Goal: Task Accomplishment & Management: Use online tool/utility

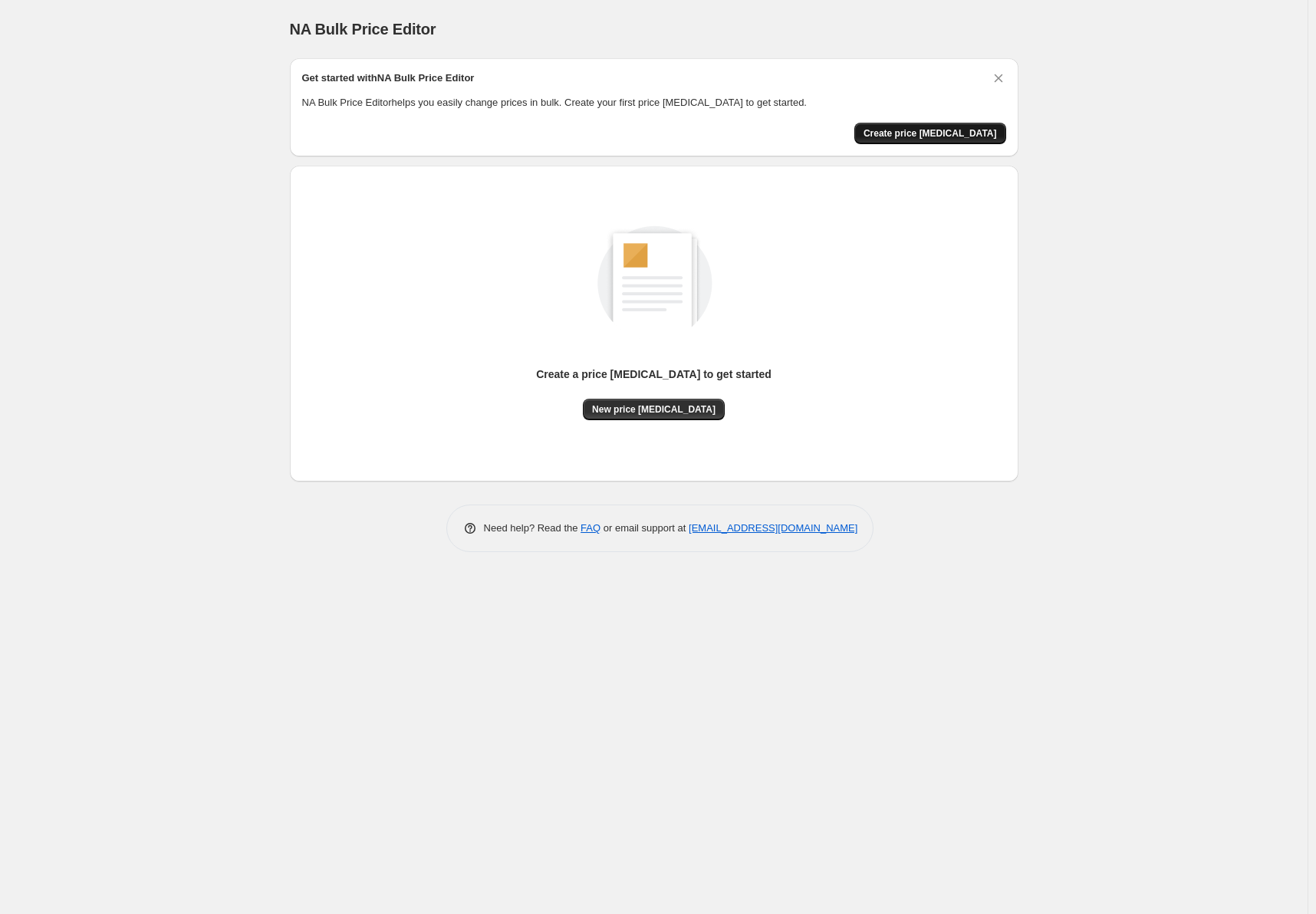
click at [926, 140] on button "Create price [MEDICAL_DATA]" at bounding box center [930, 133] width 152 height 21
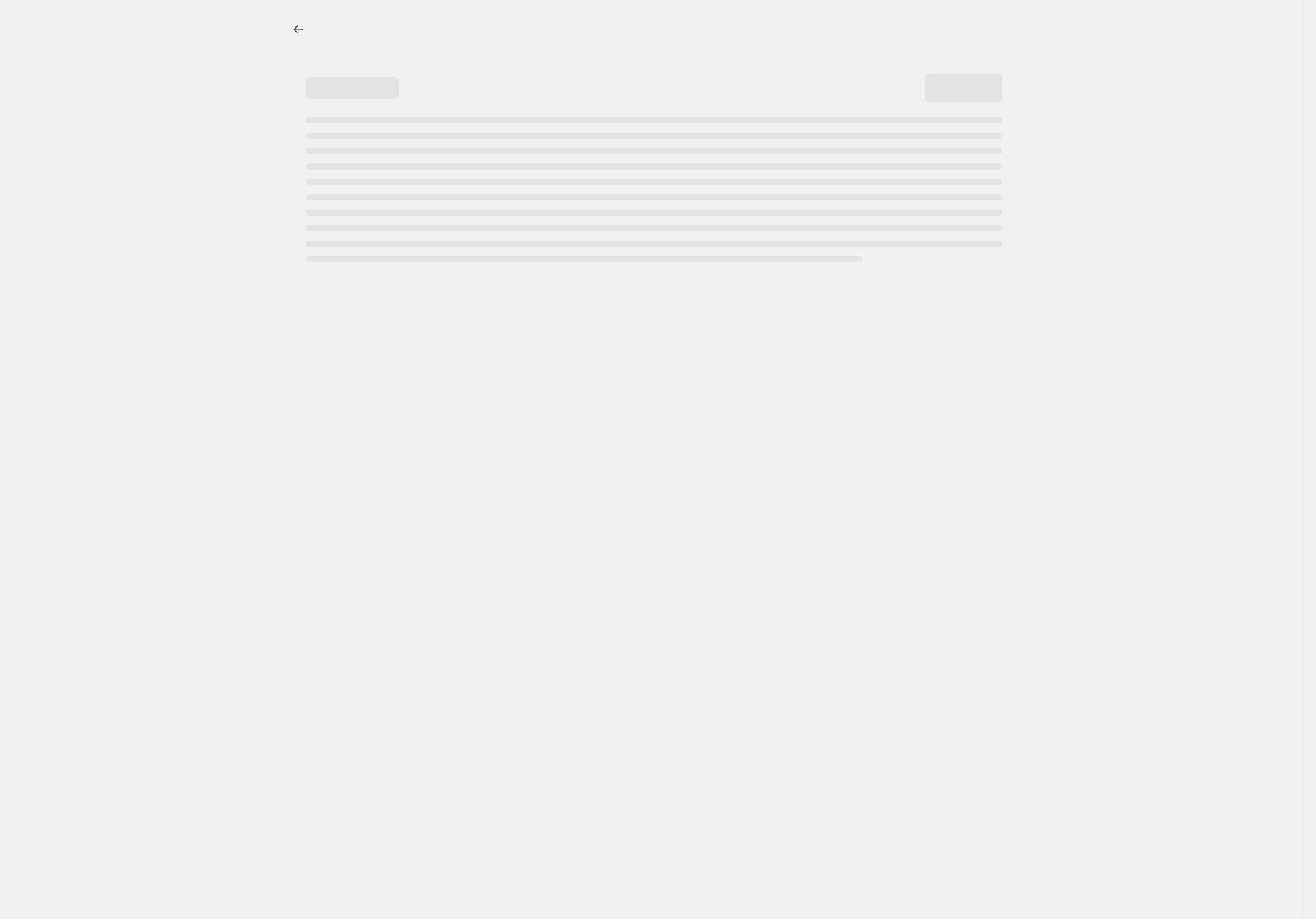
select select "percentage"
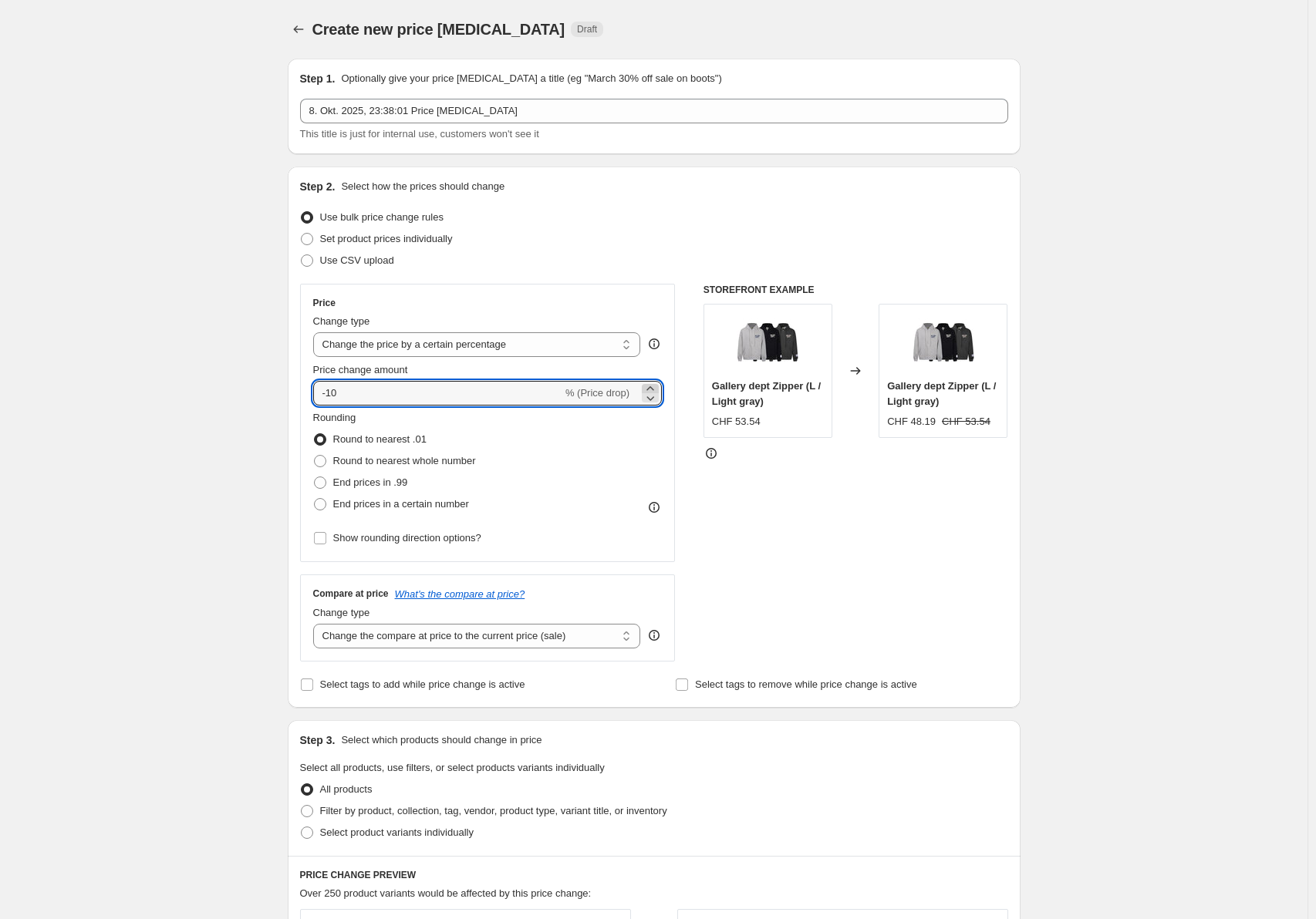
click at [658, 385] on icon at bounding box center [651, 389] width 16 height 16
type input "-9"
click at [618, 350] on select "Change the price to a certain amount Change the price by a certain amount Chang…" at bounding box center [478, 344] width 328 height 24
click at [317, 332] on select "Change the price to a certain amount Change the price by a certain amount Chang…" at bounding box center [478, 344] width 328 height 24
drag, startPoint x: 411, startPoint y: 391, endPoint x: 262, endPoint y: 382, distance: 149.3
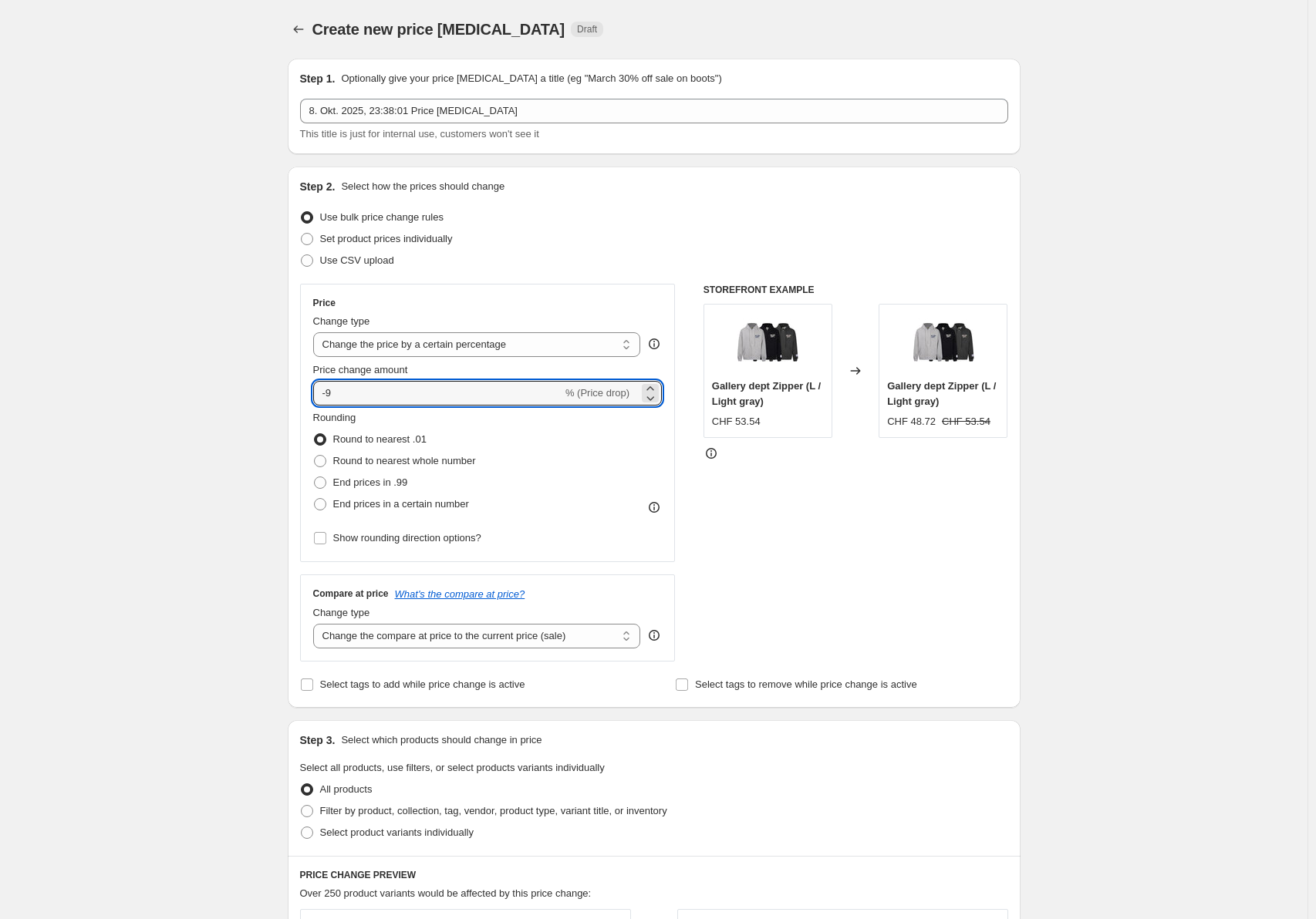
click at [262, 382] on div "Create new price change job. This page is ready Create new price change job Dra…" at bounding box center [654, 771] width 1308 height 1542
click at [503, 388] on input "30" at bounding box center [429, 393] width 232 height 24
click at [653, 391] on icon at bounding box center [651, 398] width 16 height 16
click at [658, 383] on icon at bounding box center [651, 389] width 16 height 16
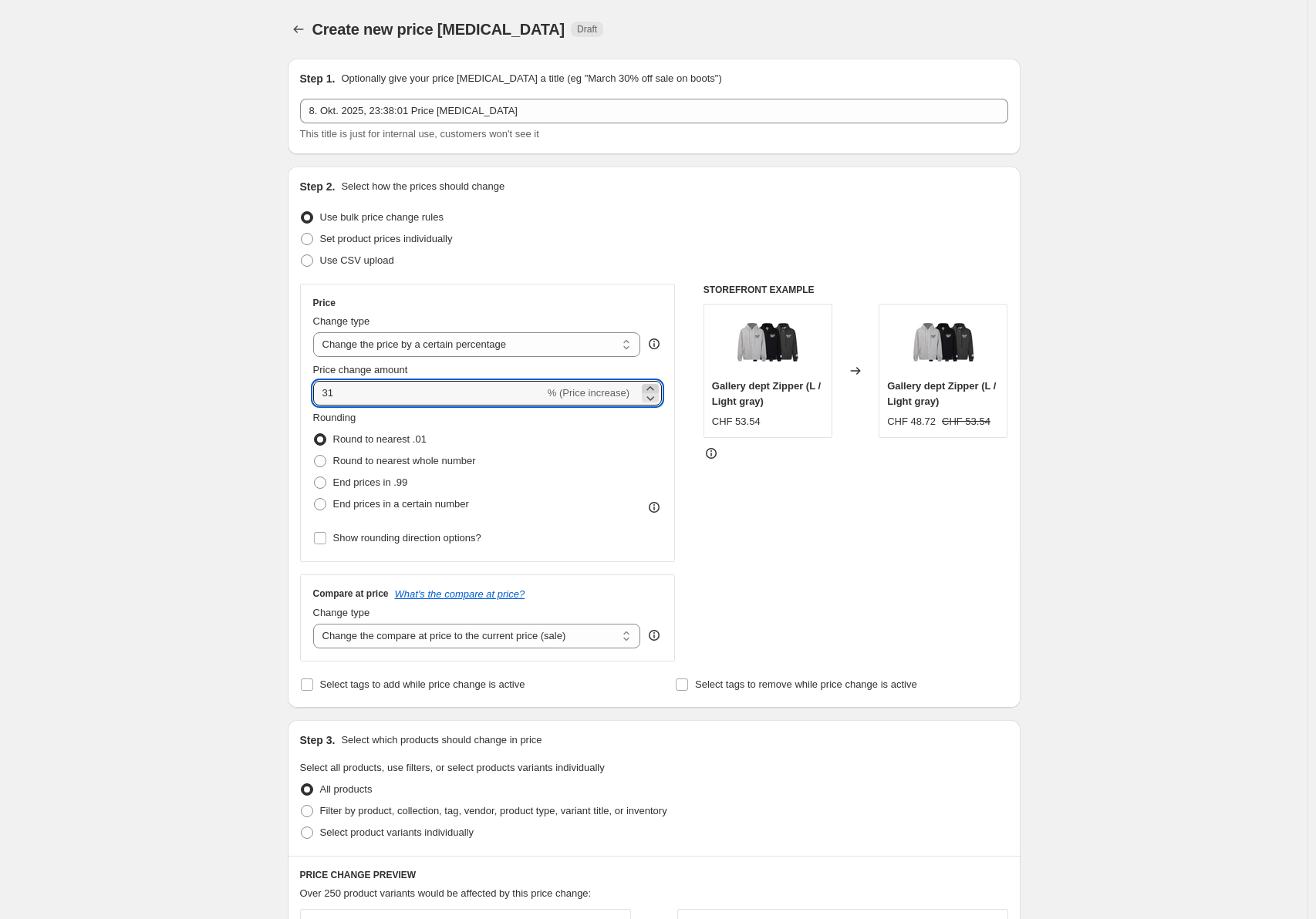
click at [658, 383] on icon at bounding box center [651, 389] width 16 height 16
type input "32"
click at [333, 466] on label "Round to nearest whole number" at bounding box center [395, 461] width 163 height 21
click at [315, 456] on input "Round to nearest whole number" at bounding box center [314, 455] width 1 height 1
radio input "true"
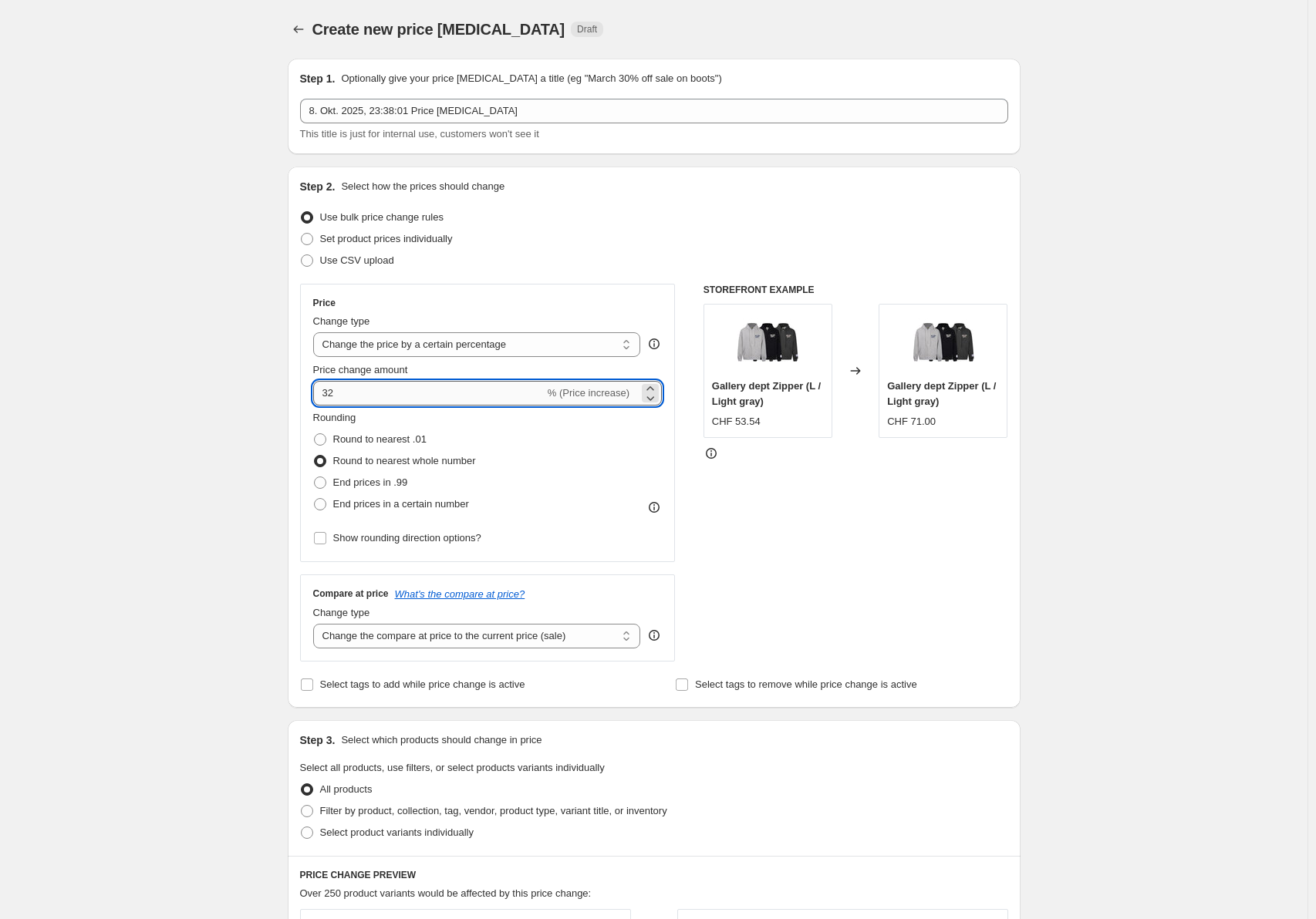
drag, startPoint x: 435, startPoint y: 389, endPoint x: 332, endPoint y: 389, distance: 103.0
click at [332, 389] on input "32" at bounding box center [429, 393] width 232 height 24
type input "35"
click at [322, 435] on span at bounding box center [319, 439] width 13 height 13
click at [315, 435] on input "Round to nearest .01" at bounding box center [314, 434] width 1 height 1
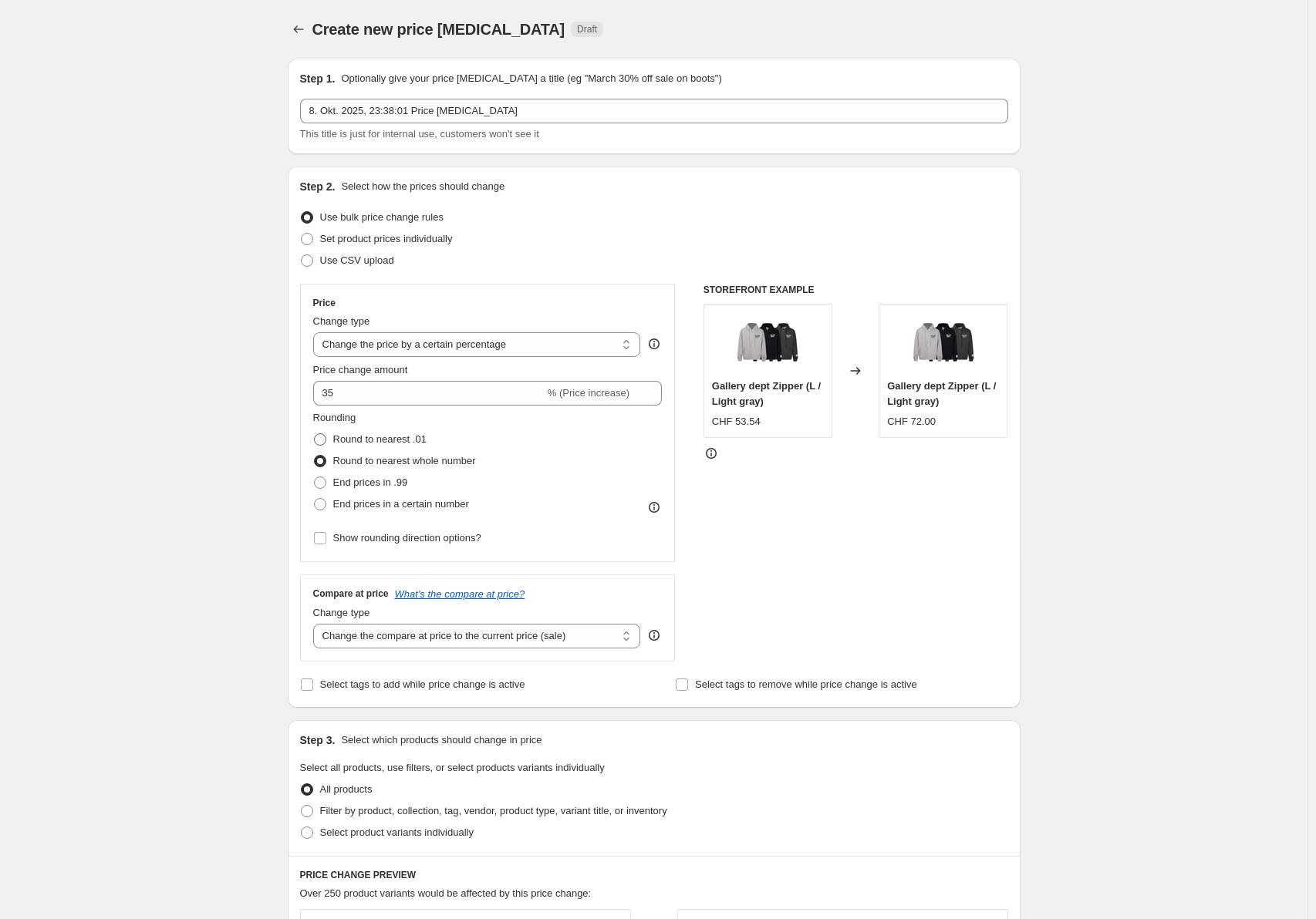
radio input "true"
click at [321, 450] on label "Round to nearest whole number" at bounding box center [395, 461] width 163 height 21
click at [315, 455] on input "Round to nearest whole number" at bounding box center [314, 455] width 1 height 1
radio input "true"
click at [320, 232] on label "Set product prices individually" at bounding box center [376, 239] width 152 height 21
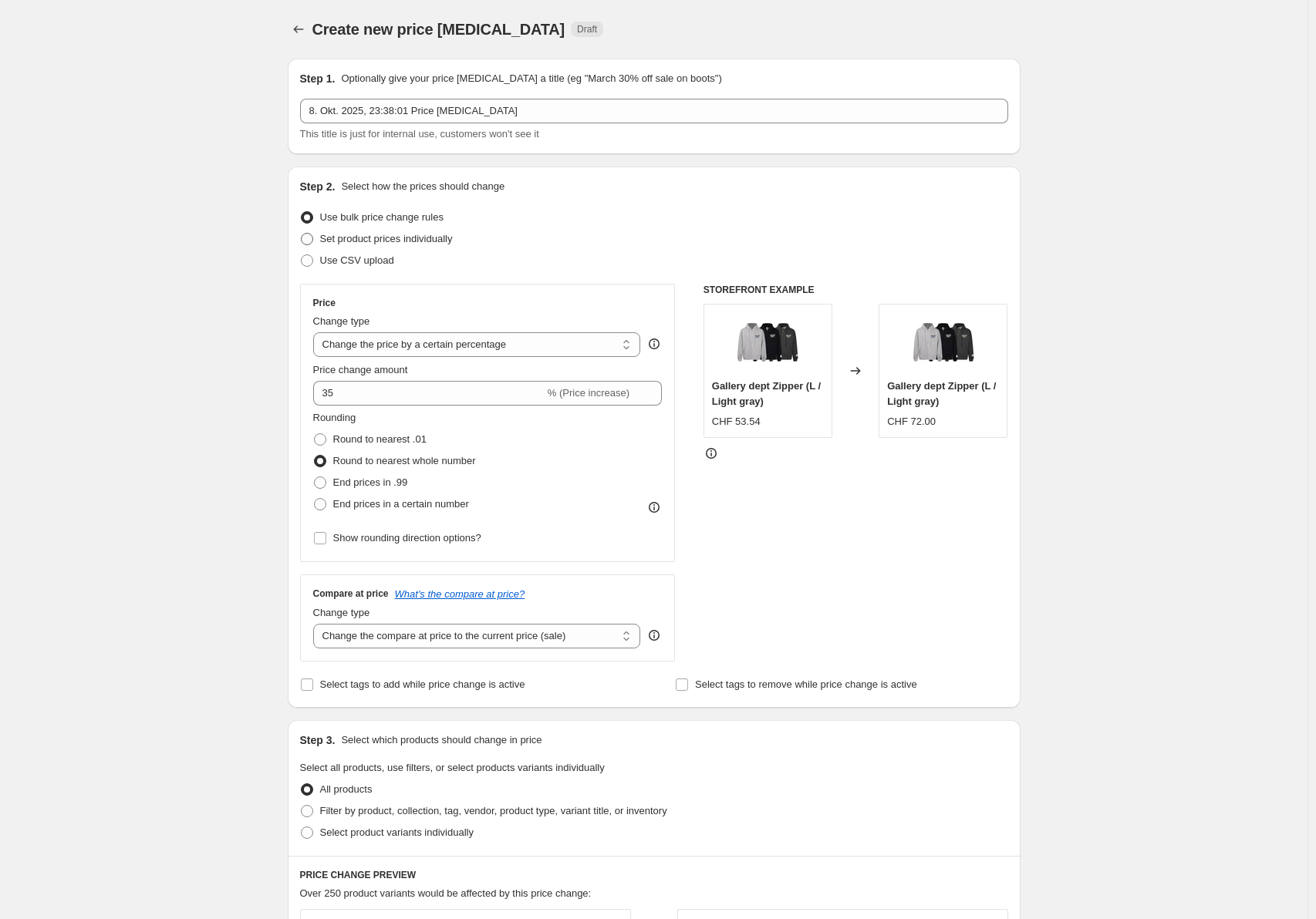
click at [302, 232] on input "Set product prices individually" at bounding box center [301, 232] width 1 height 1
radio input "true"
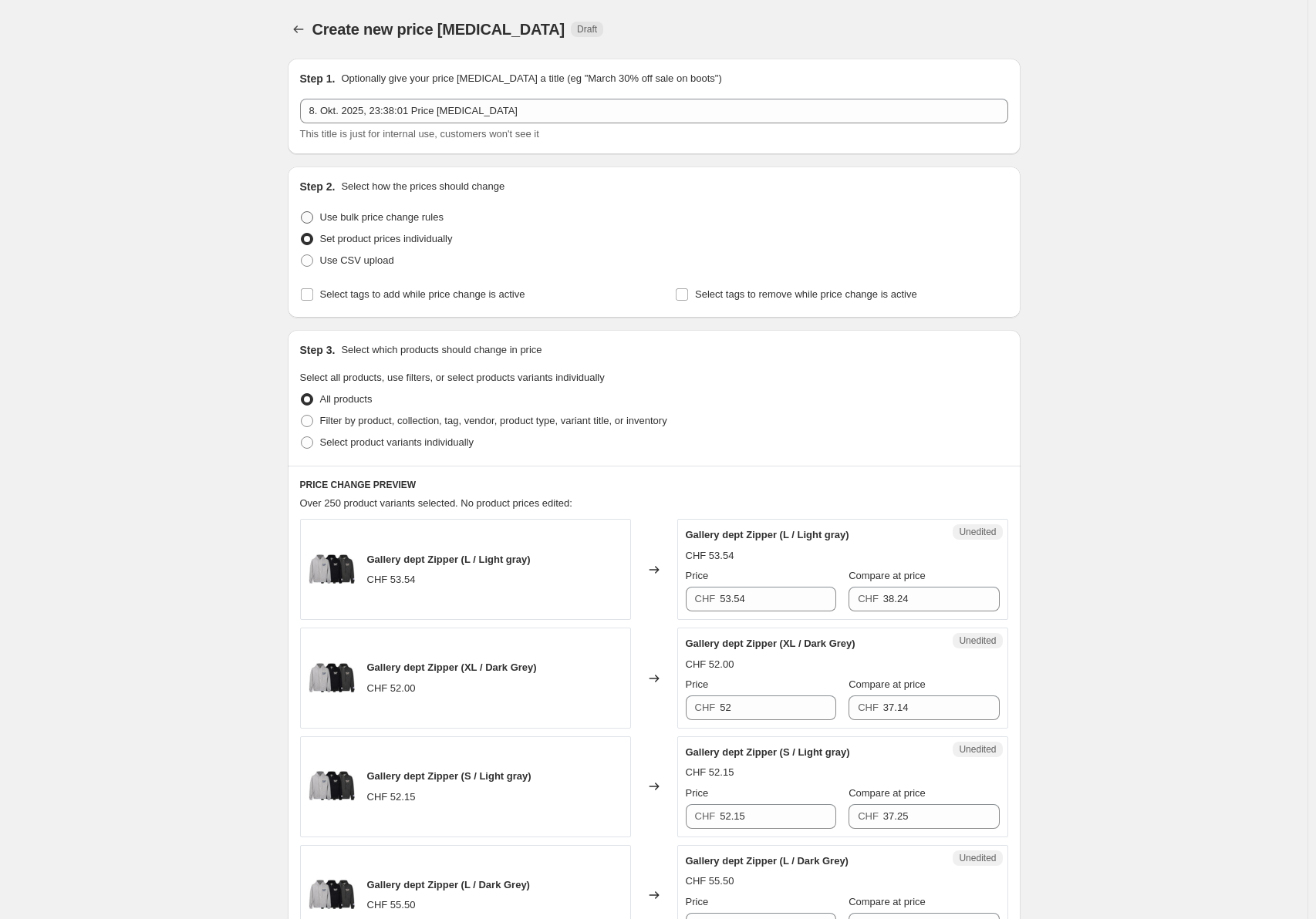
click at [323, 214] on span "Use bulk price change rules" at bounding box center [382, 217] width 123 height 12
click at [302, 212] on input "Use bulk price change rules" at bounding box center [301, 211] width 1 height 1
radio input "true"
select select "percentage"
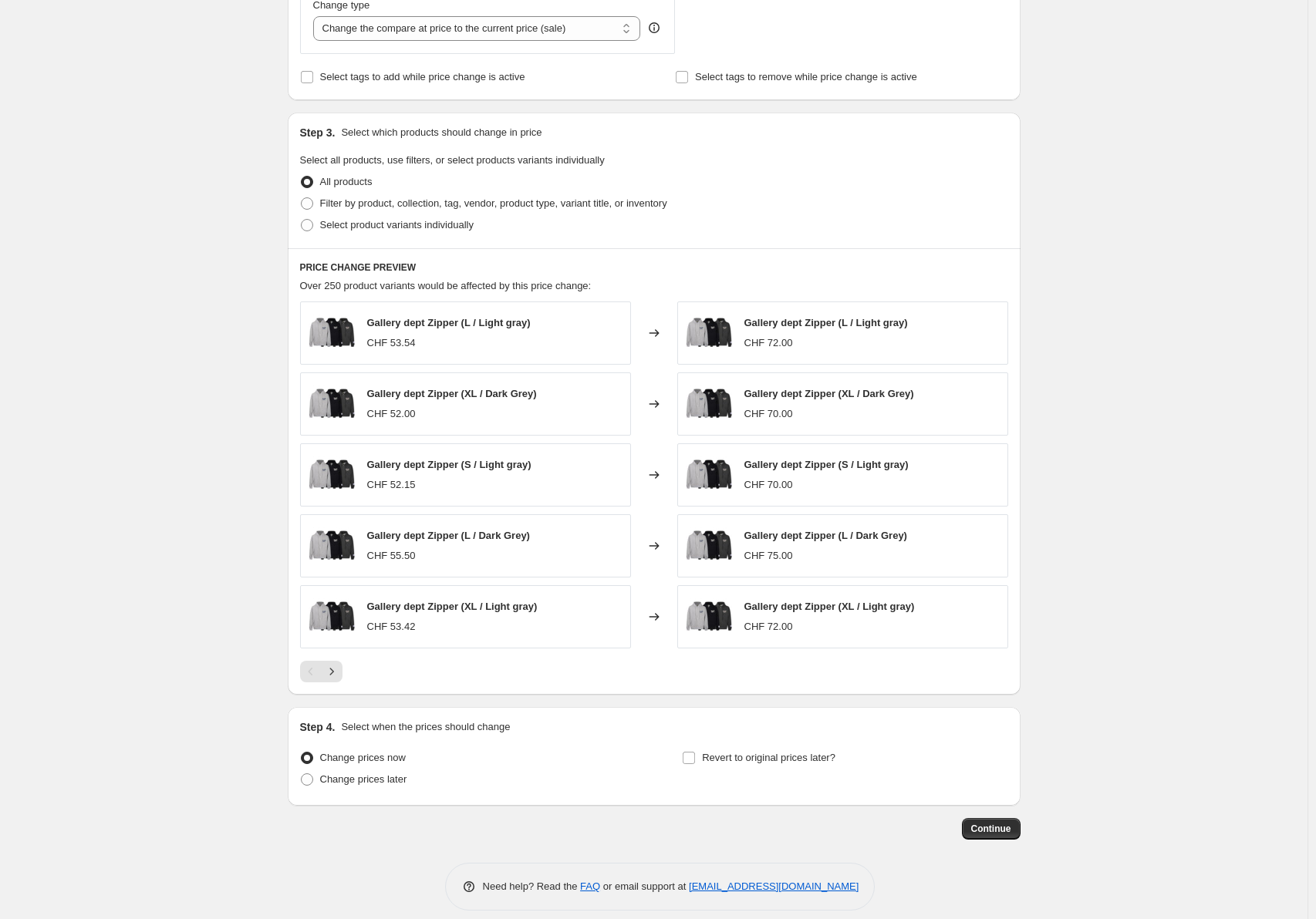
scroll to position [623, 0]
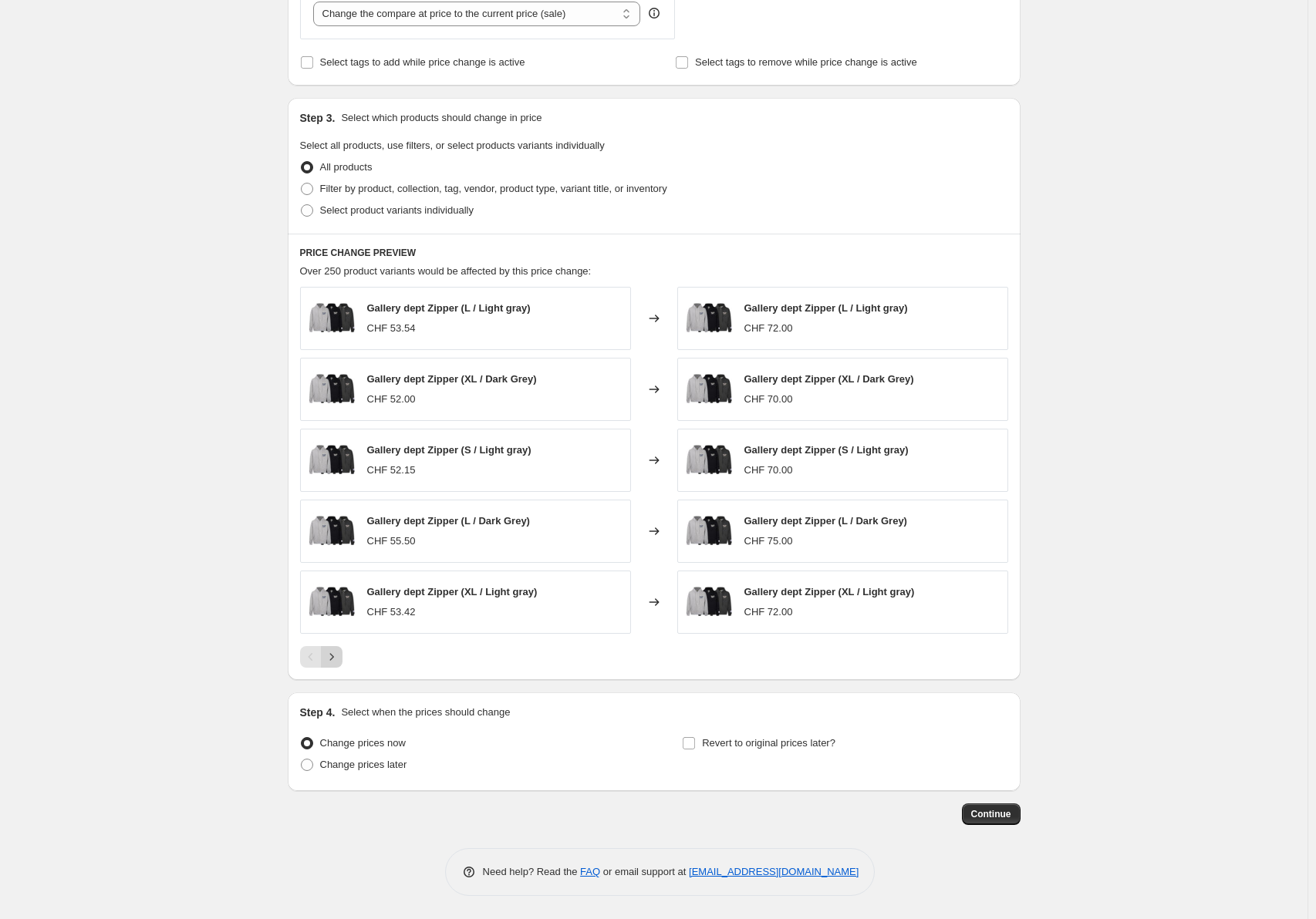
click at [339, 647] on button "Next" at bounding box center [332, 657] width 21 height 21
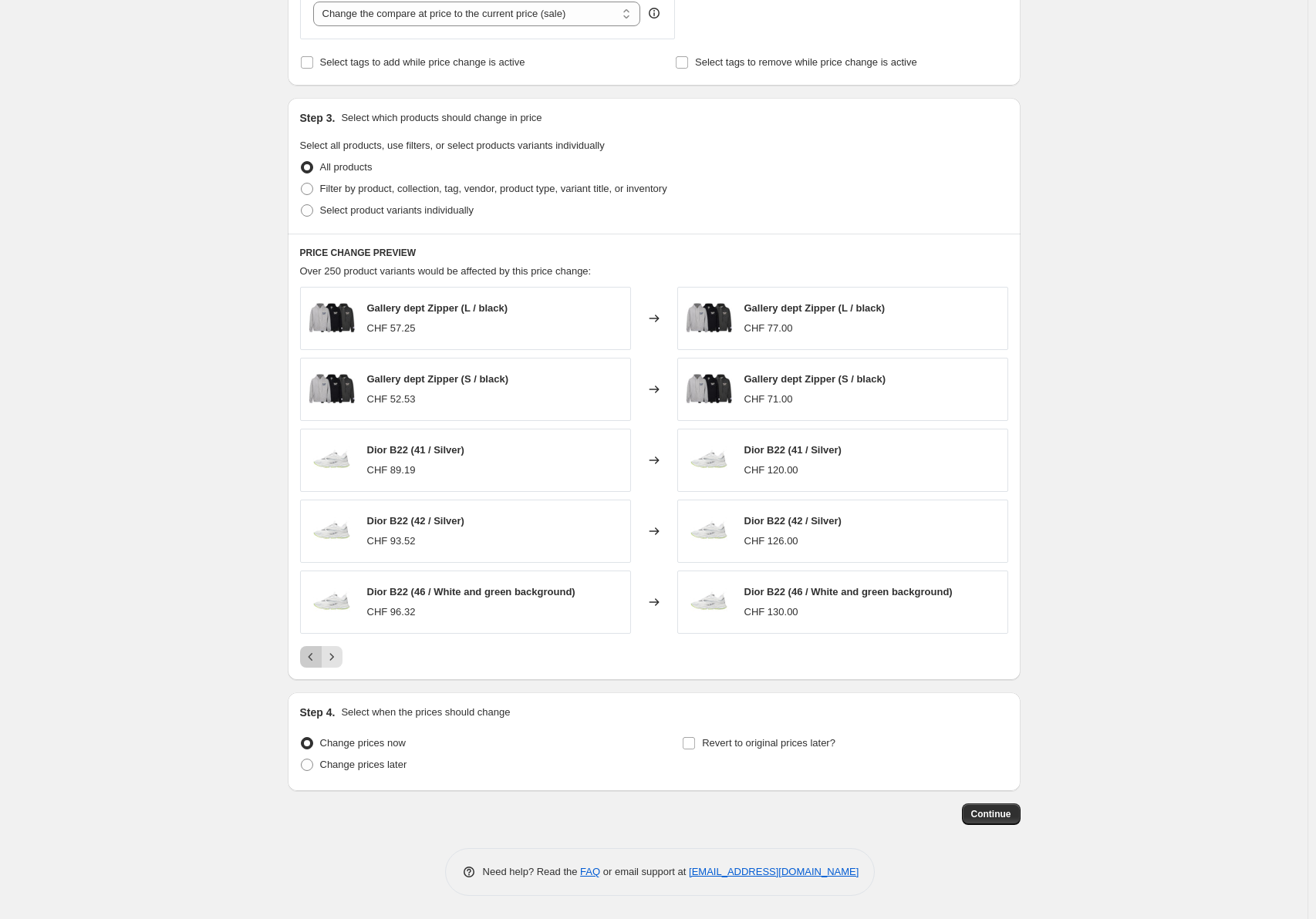
click at [314, 651] on icon "Previous" at bounding box center [311, 657] width 16 height 16
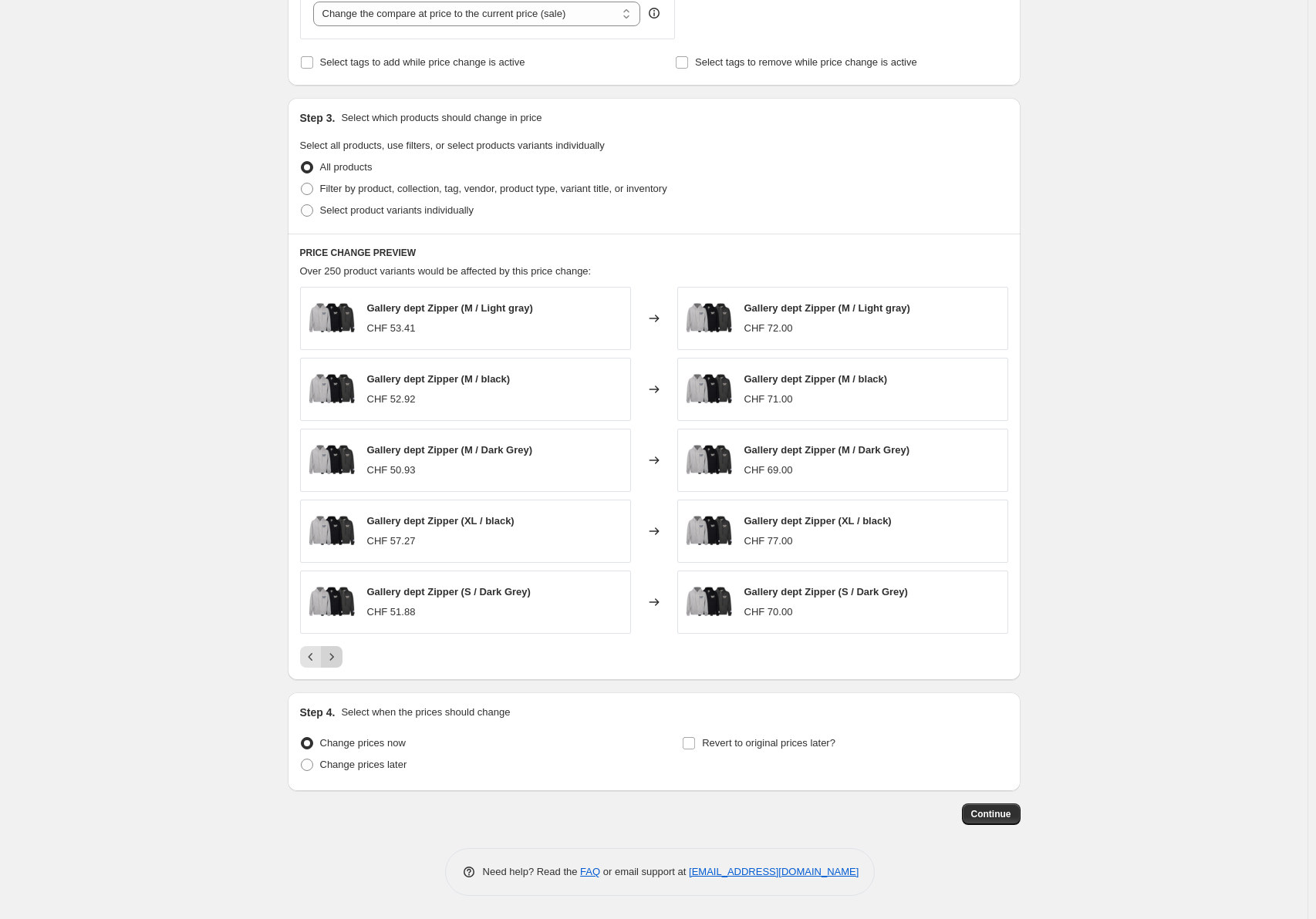
click at [332, 649] on icon "Next" at bounding box center [332, 657] width 16 height 16
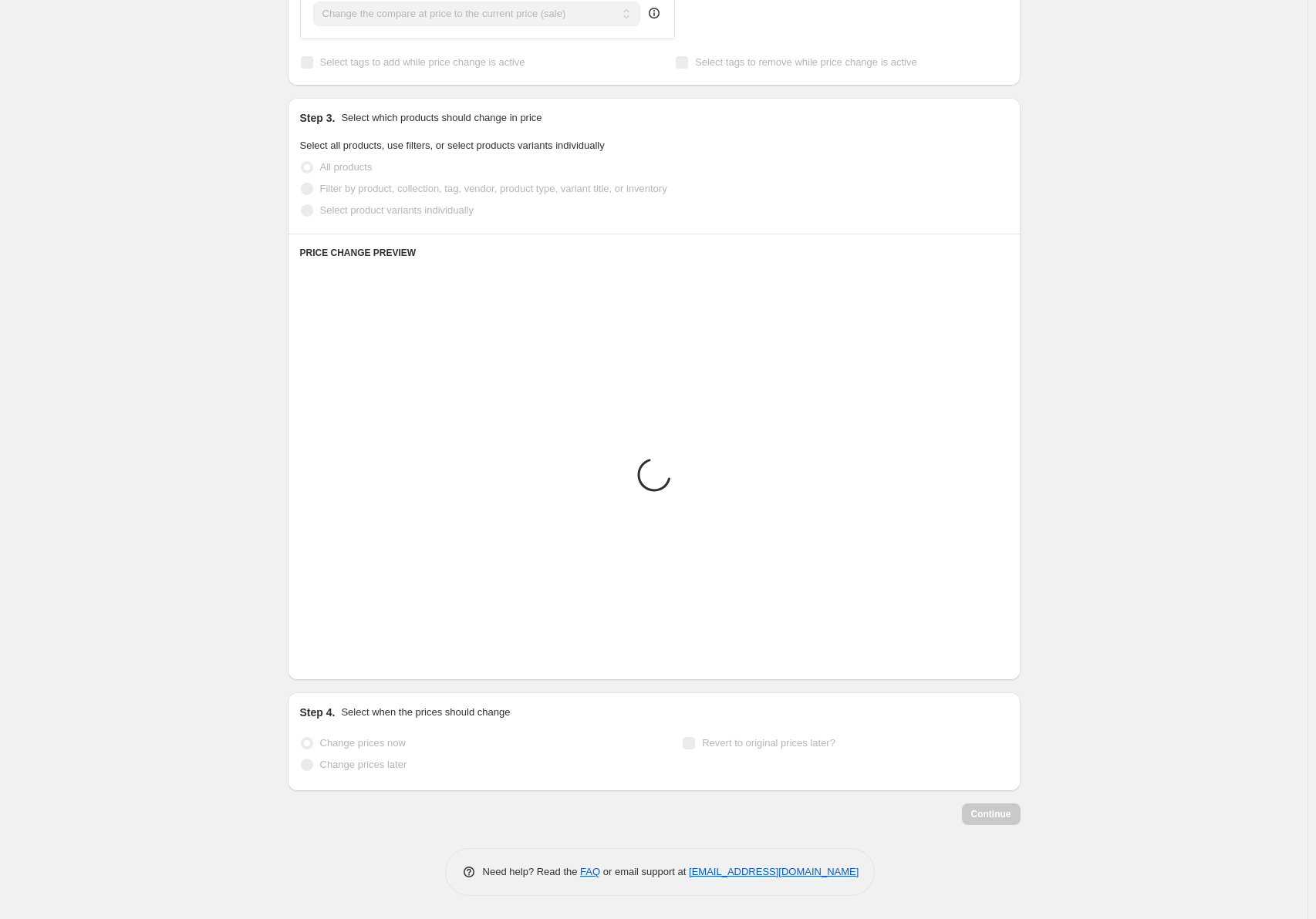
click at [332, 649] on icon "Next" at bounding box center [332, 657] width 16 height 16
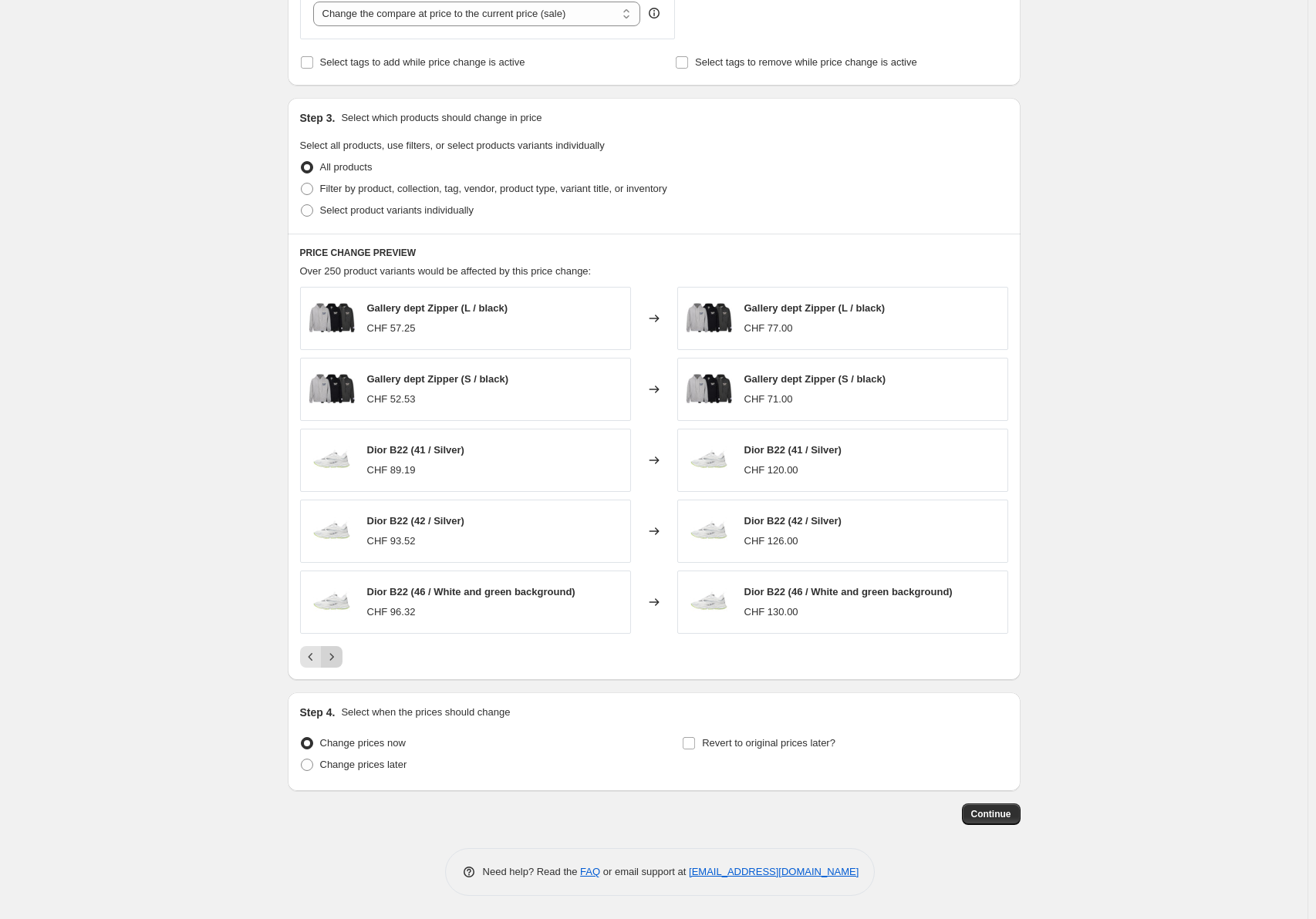
click at [332, 649] on icon "Next" at bounding box center [332, 657] width 16 height 16
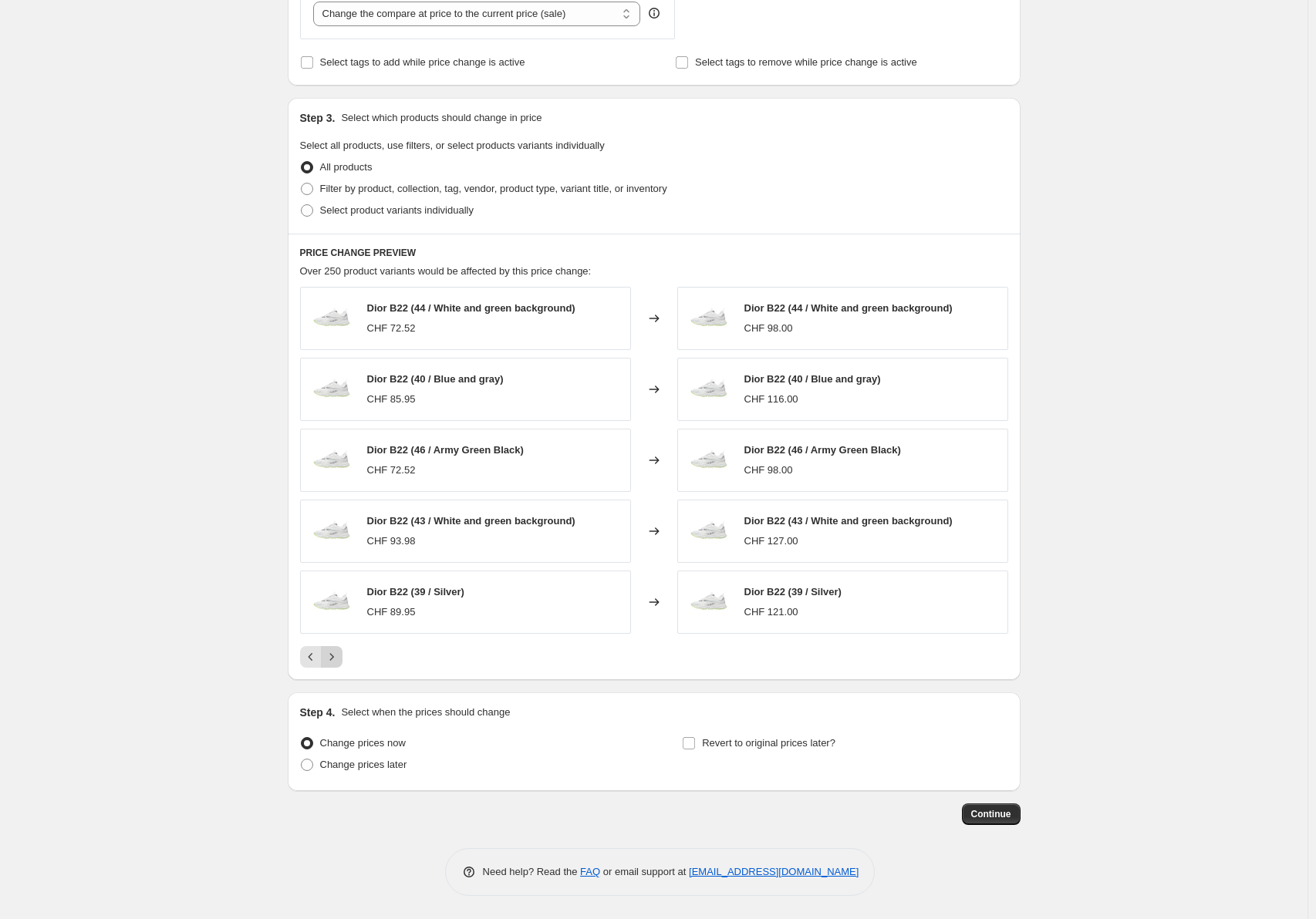
click at [332, 649] on icon "Next" at bounding box center [332, 657] width 16 height 16
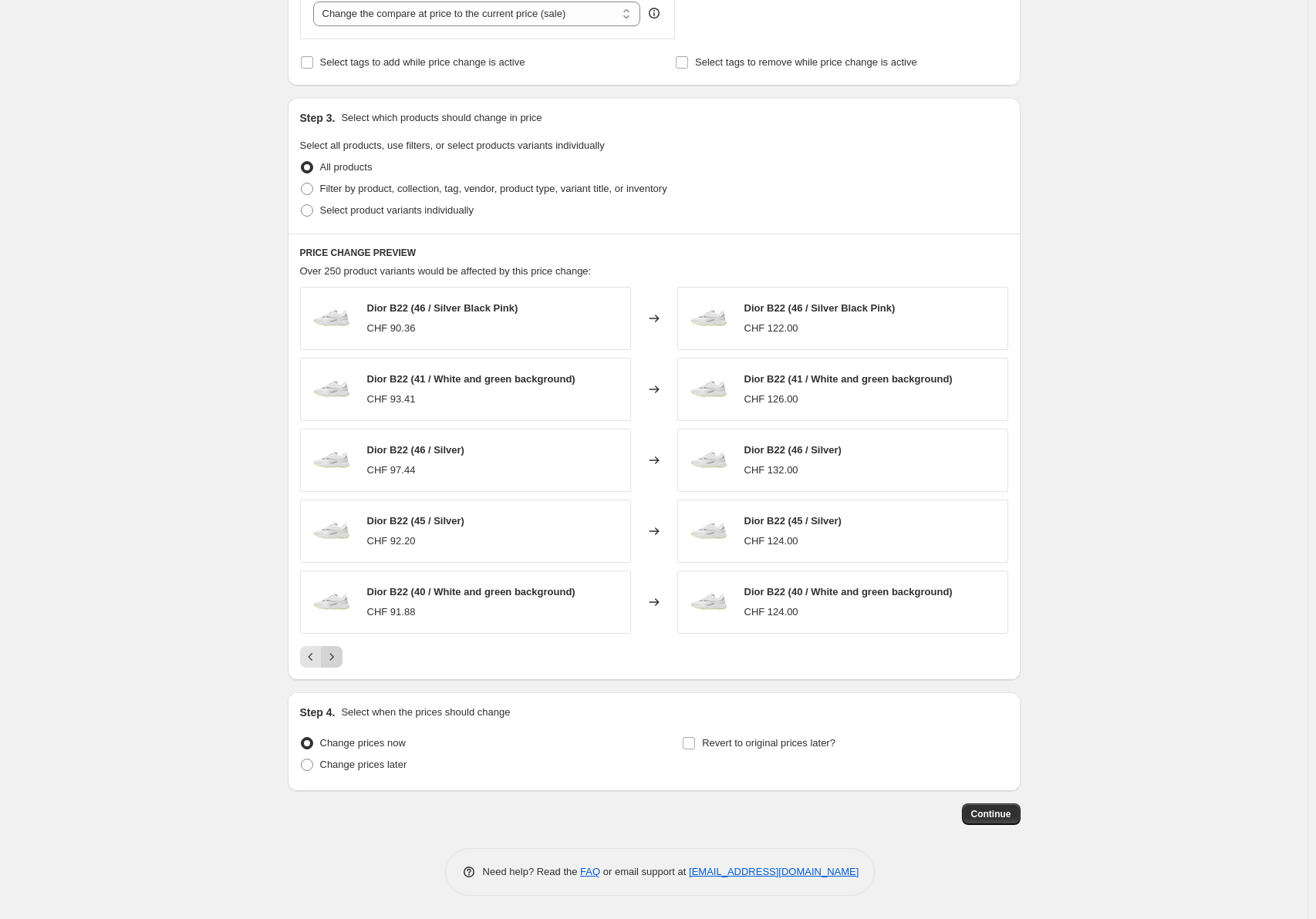
click at [332, 649] on icon "Next" at bounding box center [332, 657] width 16 height 16
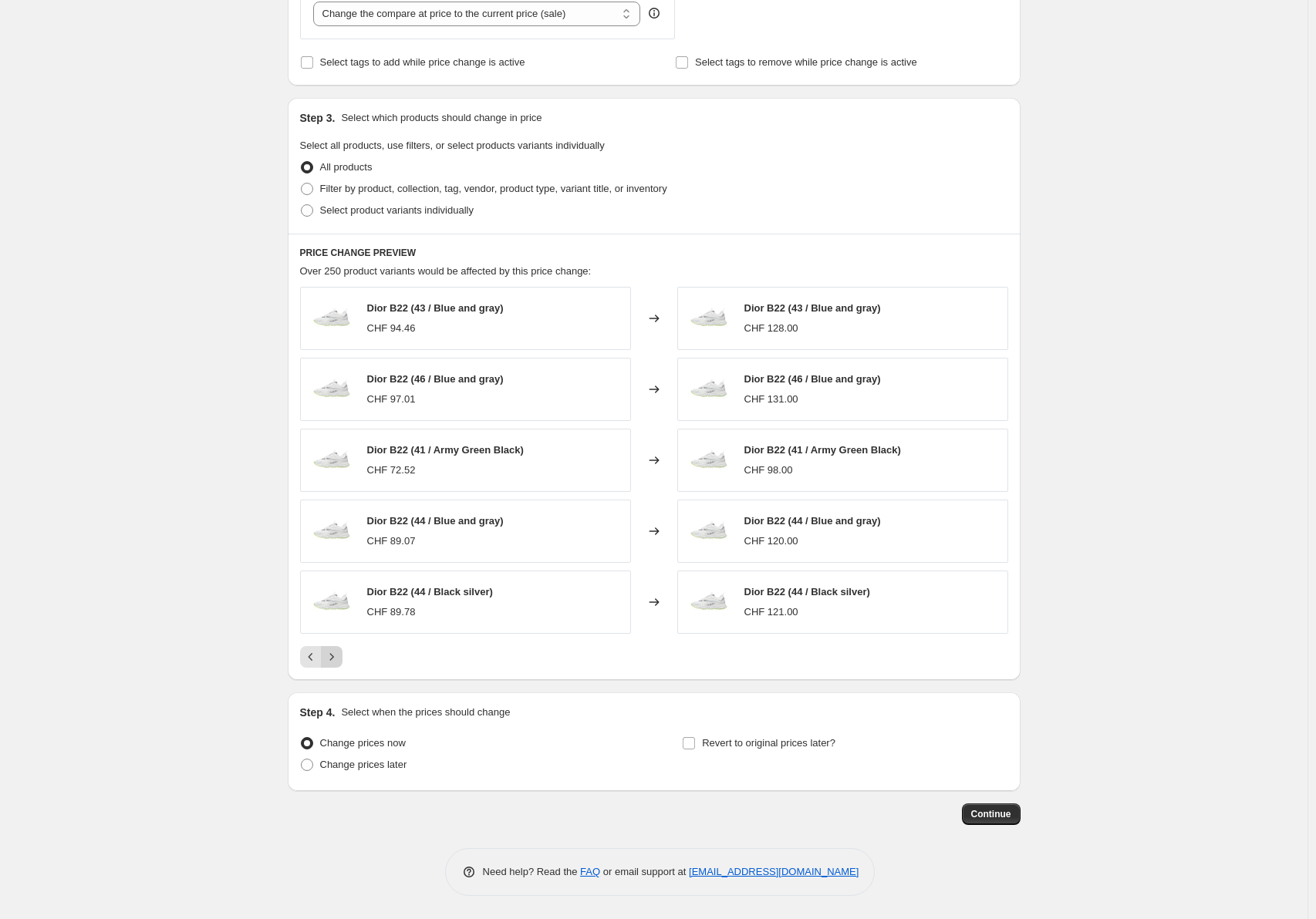
click at [332, 649] on icon "Next" at bounding box center [332, 657] width 16 height 16
click at [339, 658] on icon "Next" at bounding box center [332, 657] width 16 height 16
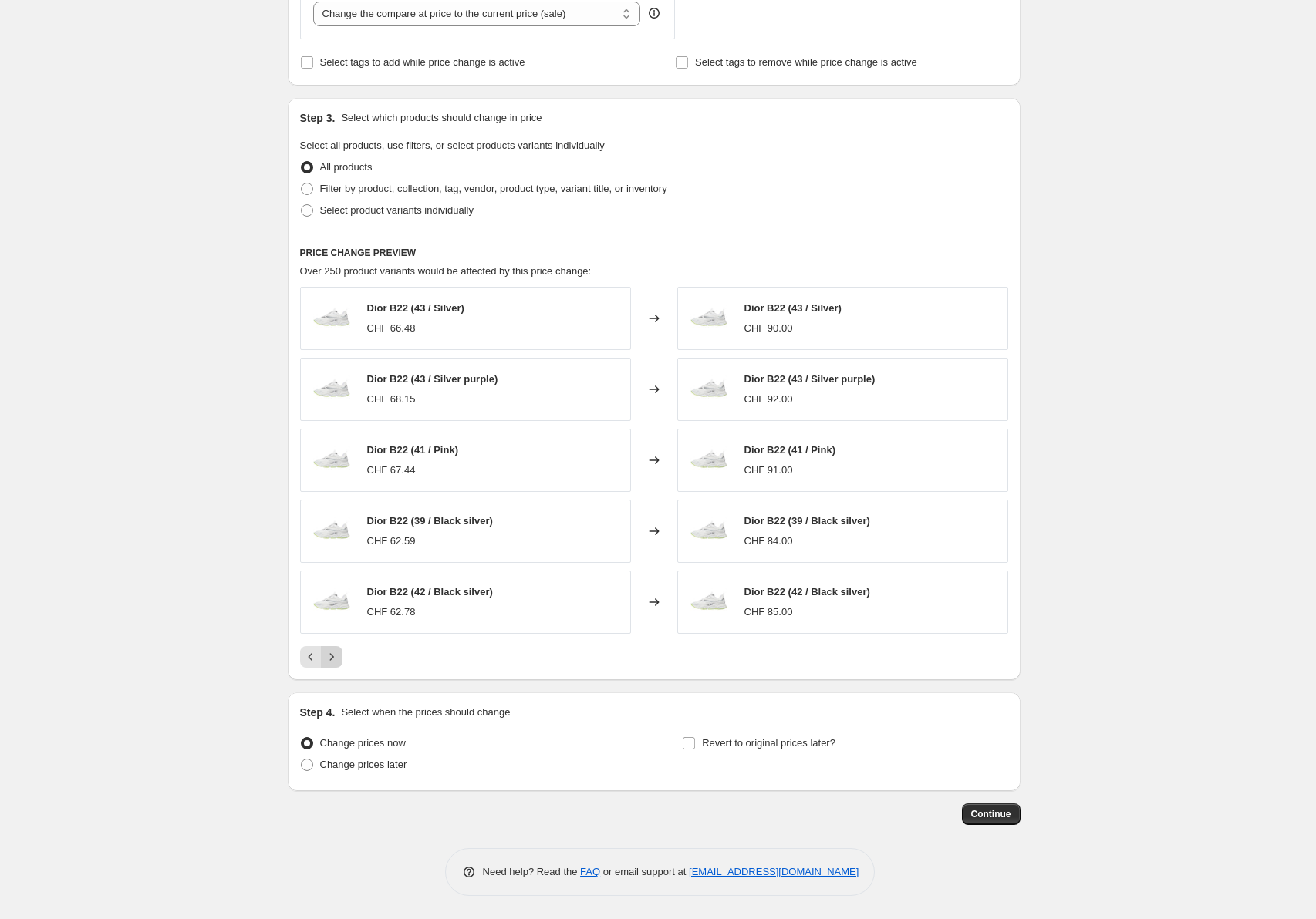
click at [338, 658] on icon "Next" at bounding box center [332, 657] width 16 height 16
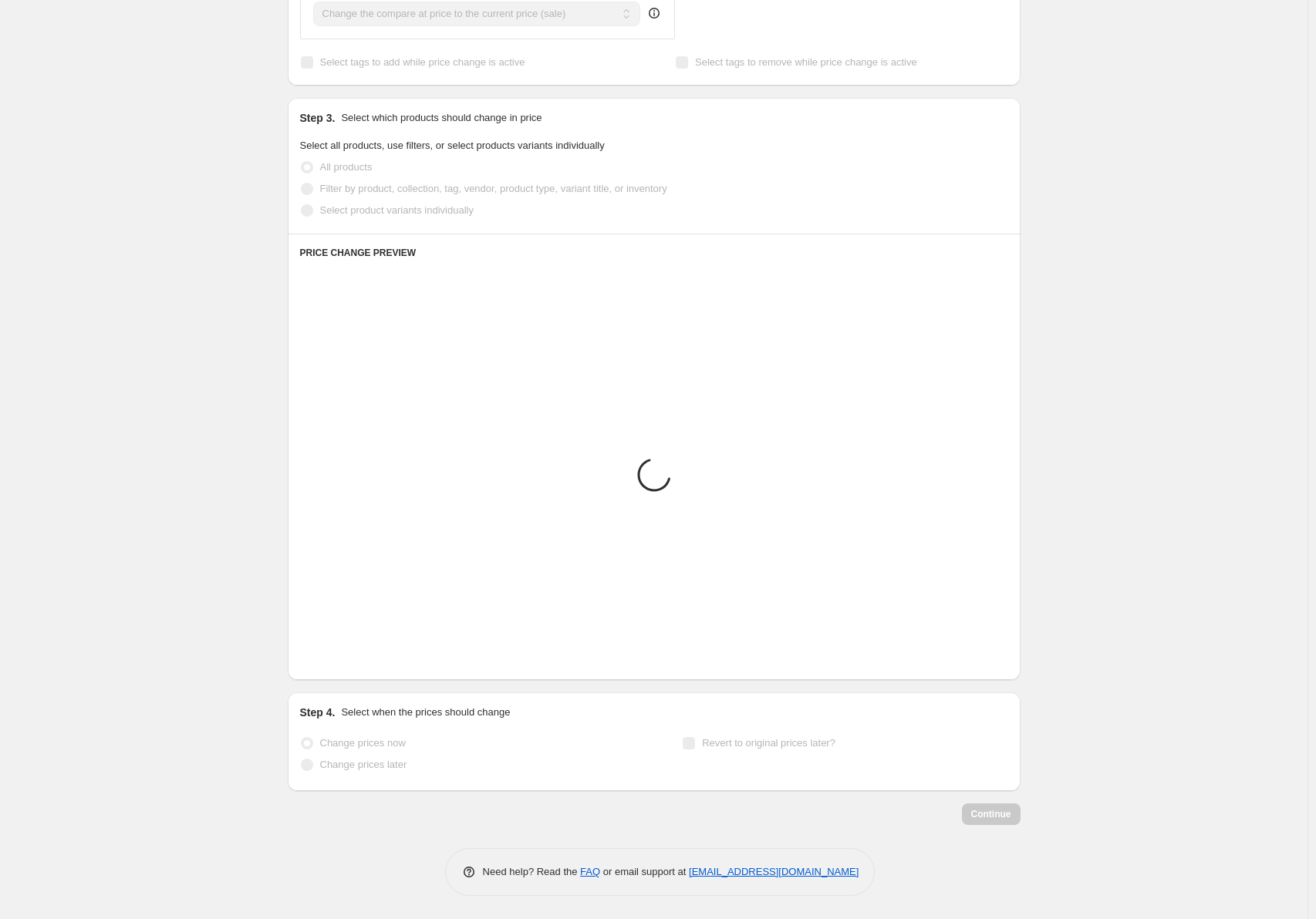
click at [338, 658] on icon "Next" at bounding box center [332, 657] width 16 height 16
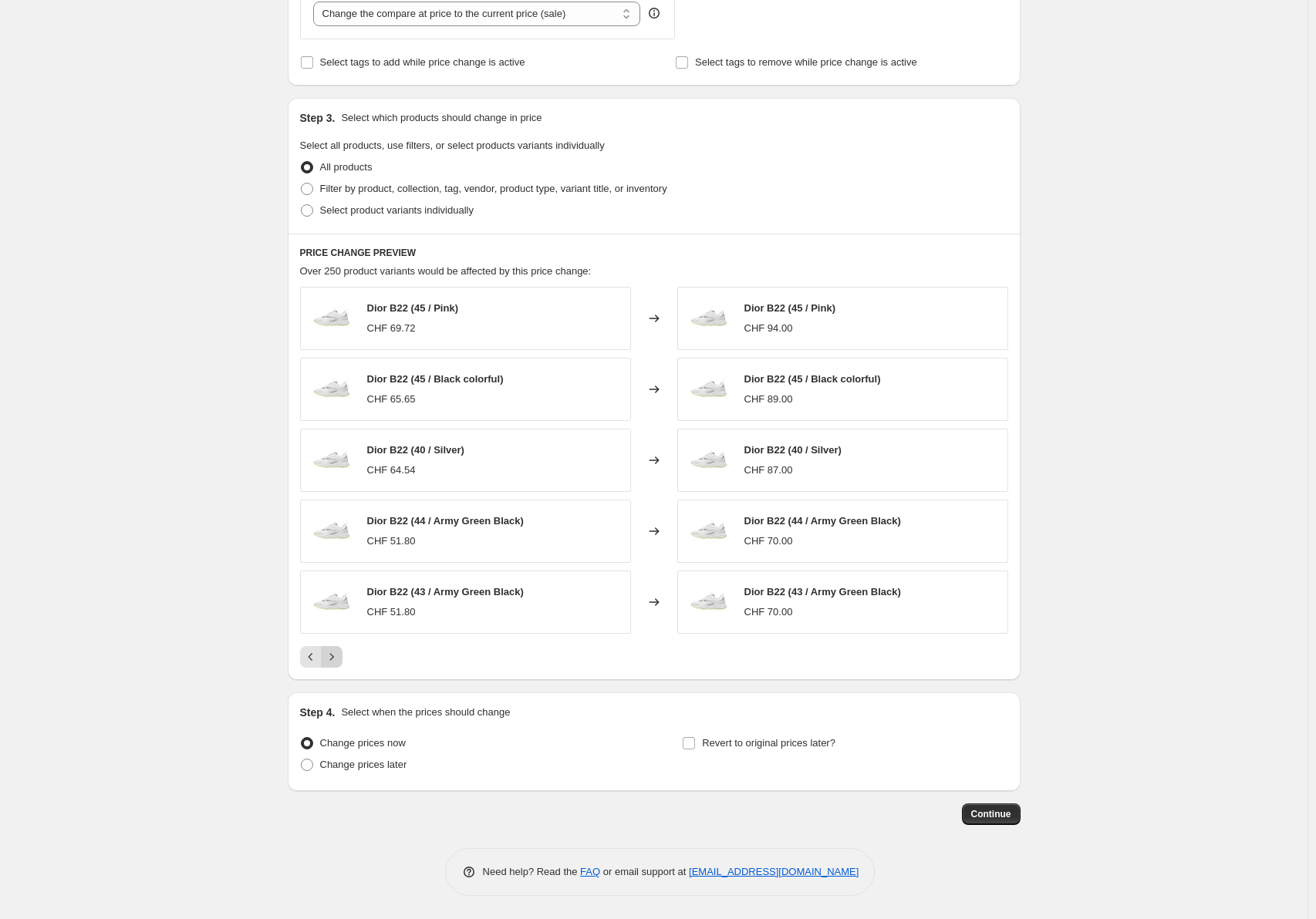
click at [338, 658] on icon "Next" at bounding box center [332, 657] width 16 height 16
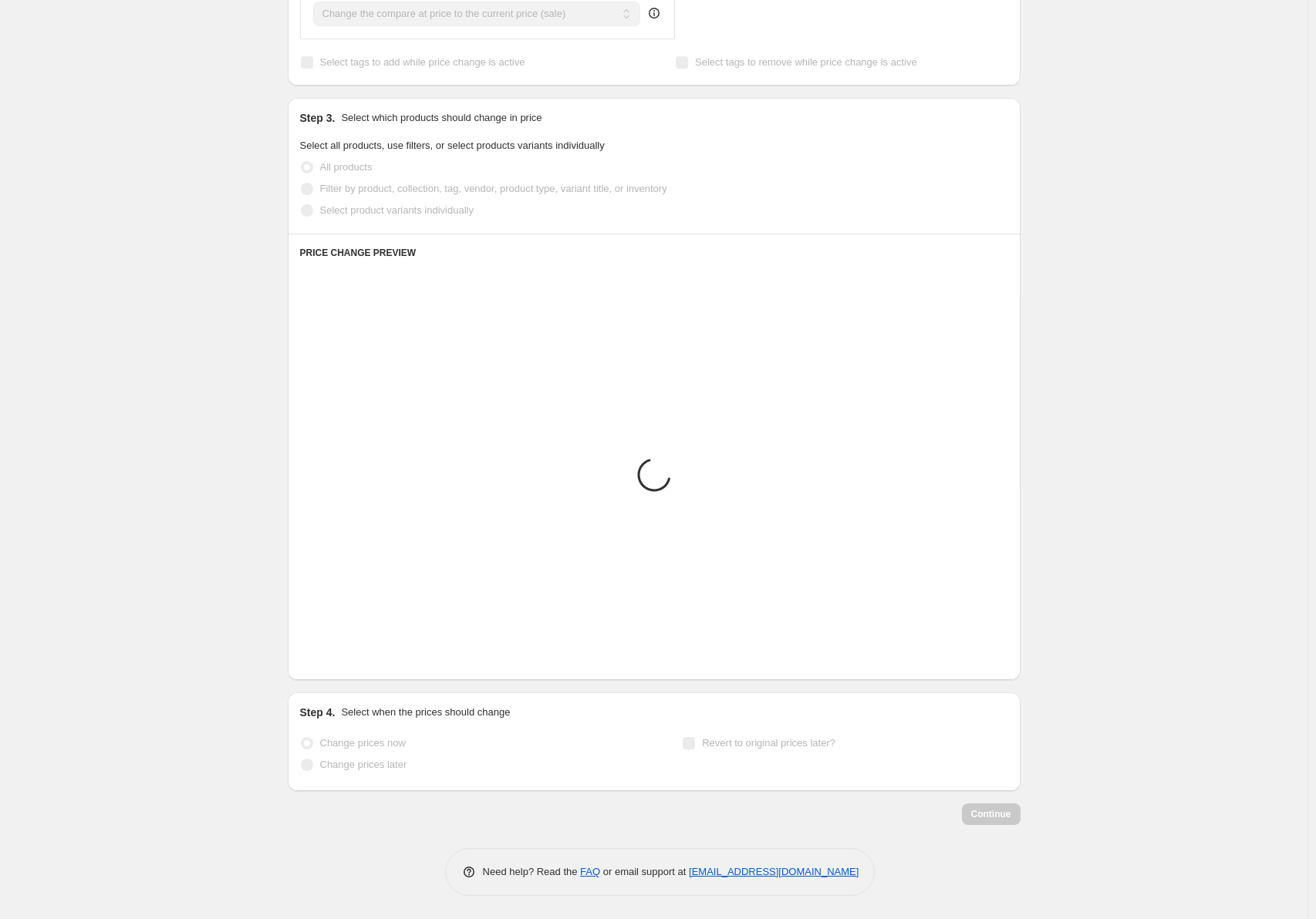
click at [338, 658] on icon "Next" at bounding box center [332, 657] width 16 height 16
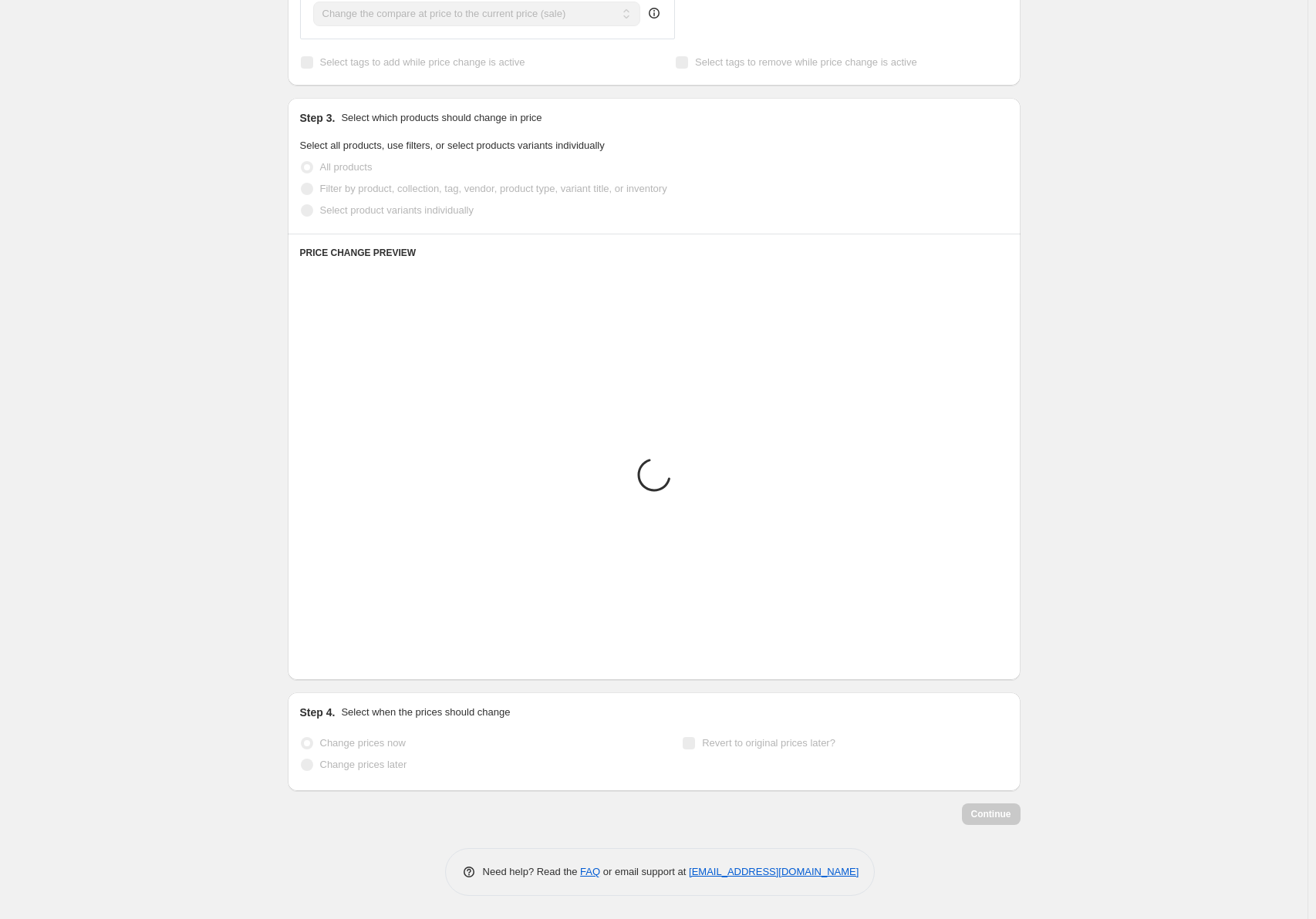
click at [338, 658] on icon "Next" at bounding box center [332, 657] width 16 height 16
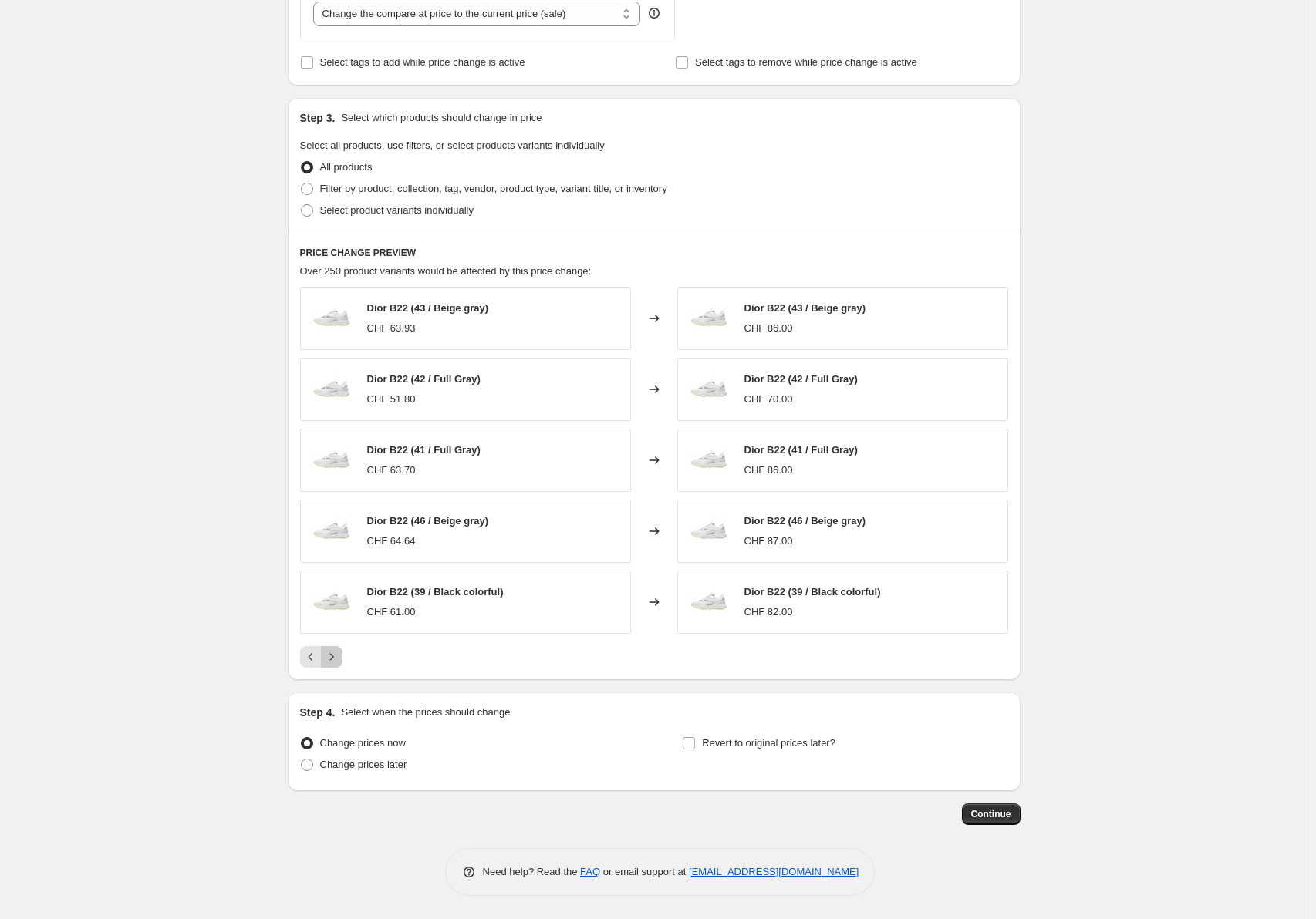
click at [338, 658] on icon "Next" at bounding box center [332, 657] width 16 height 16
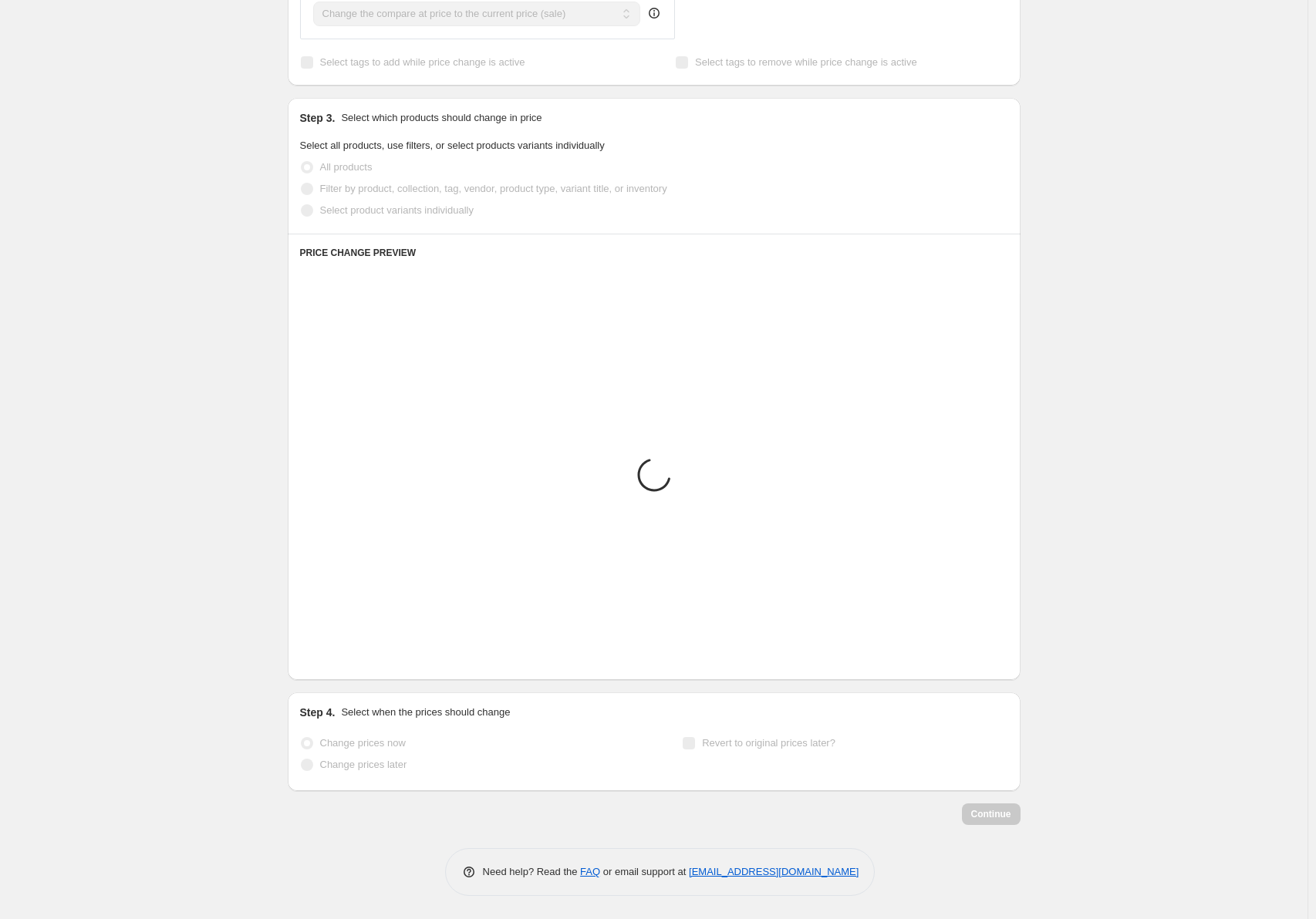
click at [337, 658] on icon "Next" at bounding box center [332, 657] width 16 height 16
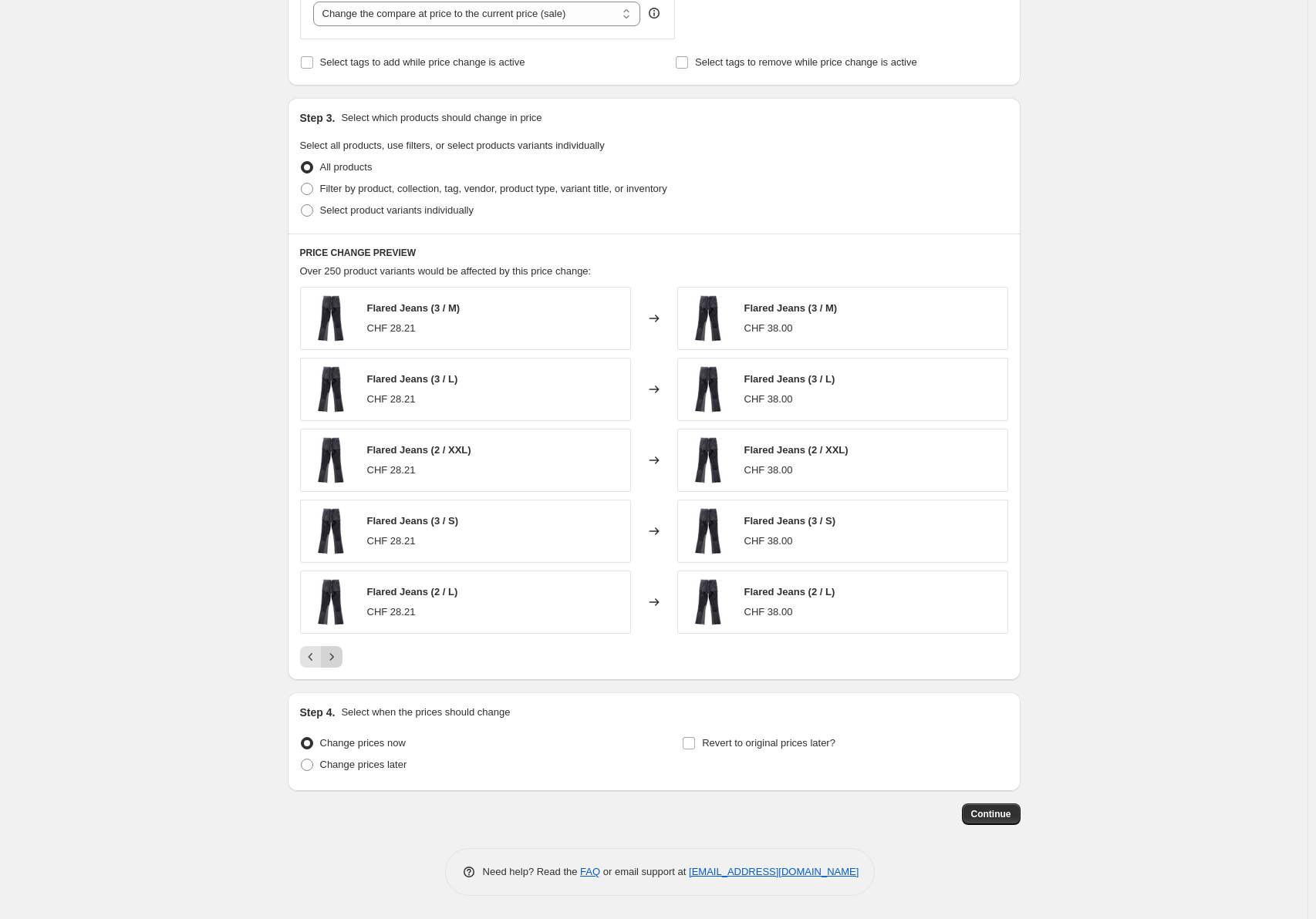
click at [337, 659] on icon "Next" at bounding box center [332, 657] width 16 height 16
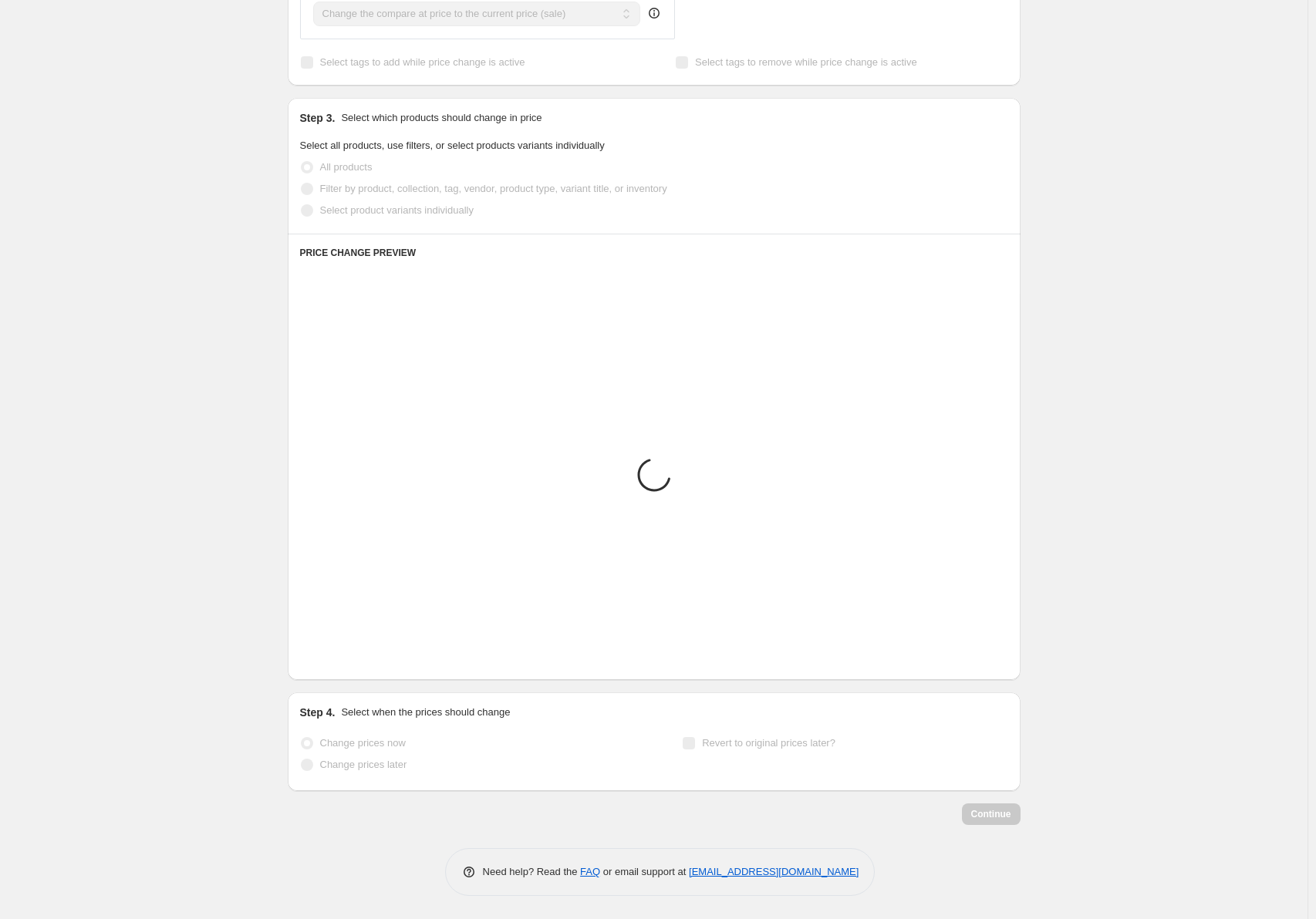
click at [337, 659] on icon "Next" at bounding box center [332, 657] width 16 height 16
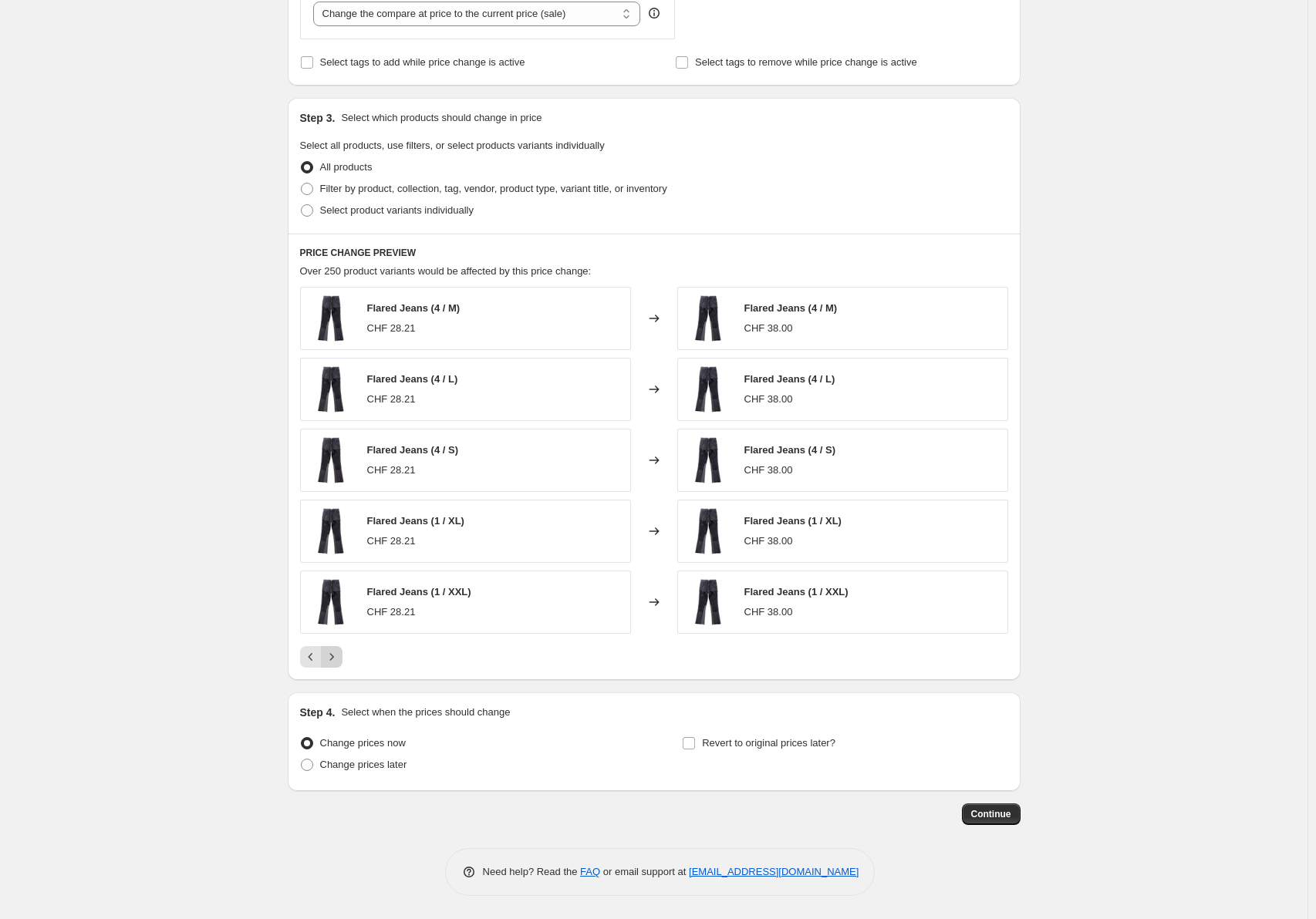
click at [337, 658] on icon "Next" at bounding box center [332, 657] width 16 height 16
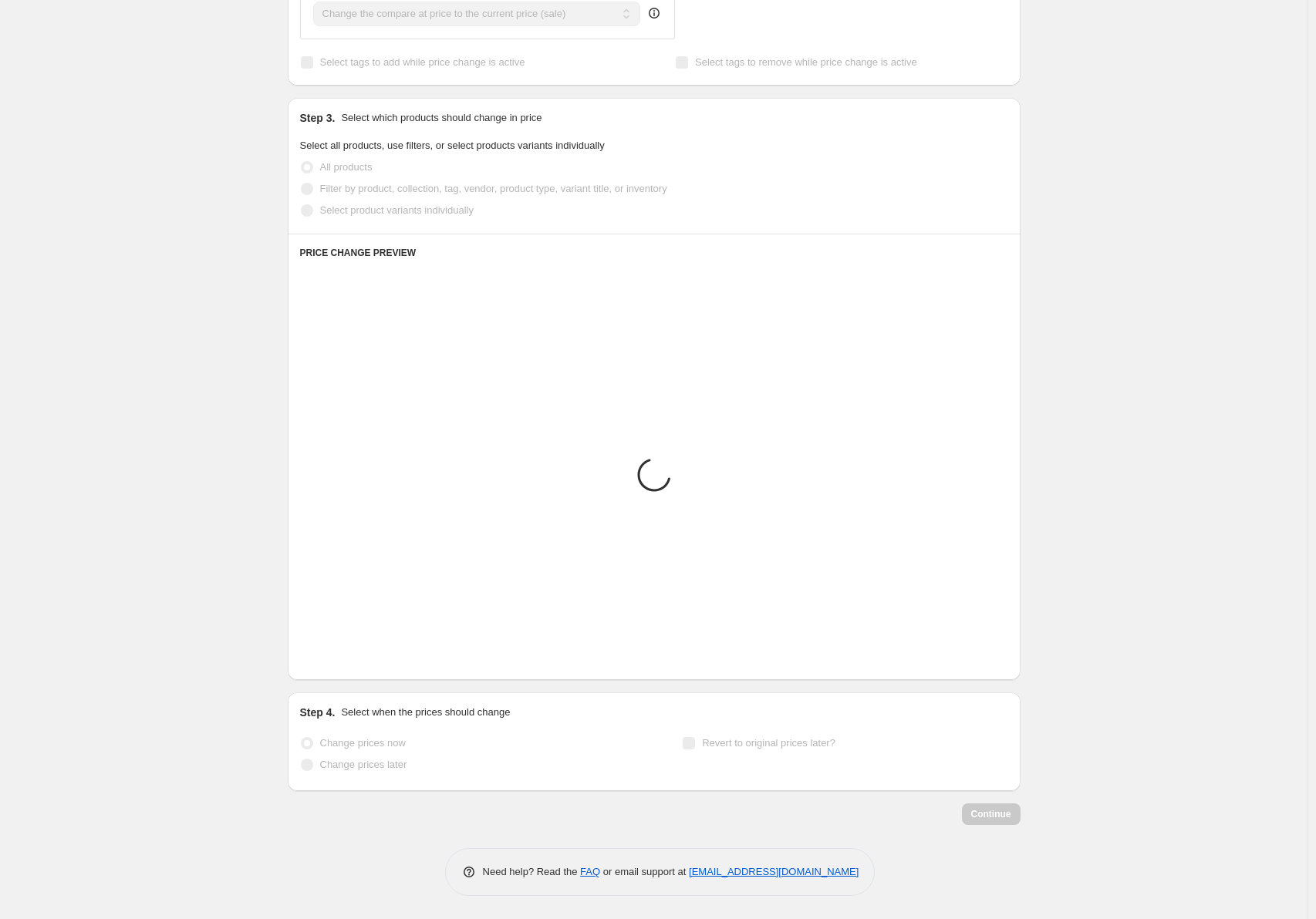
click at [337, 658] on icon "Next" at bounding box center [332, 657] width 16 height 16
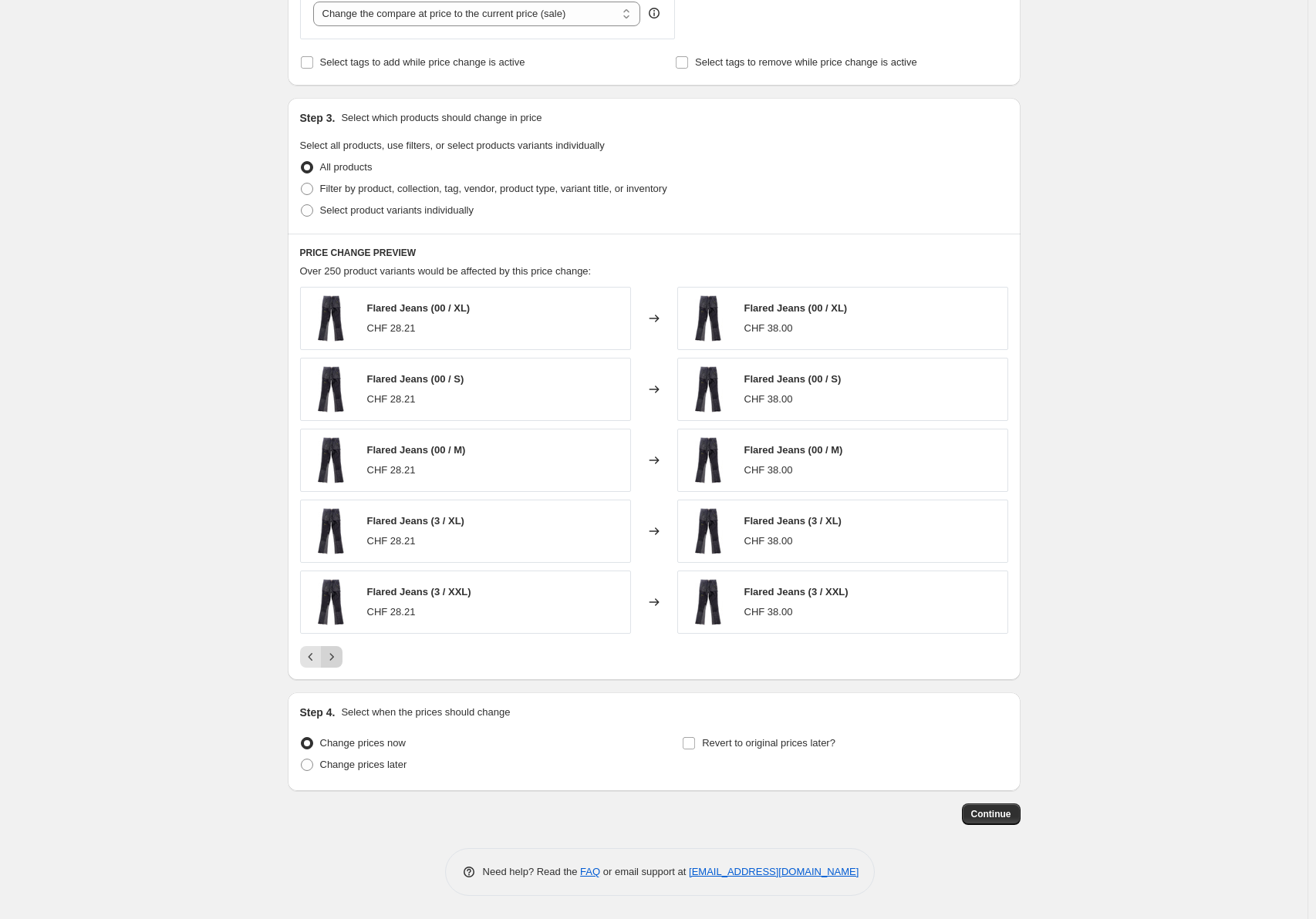
click at [337, 658] on icon "Next" at bounding box center [332, 657] width 16 height 16
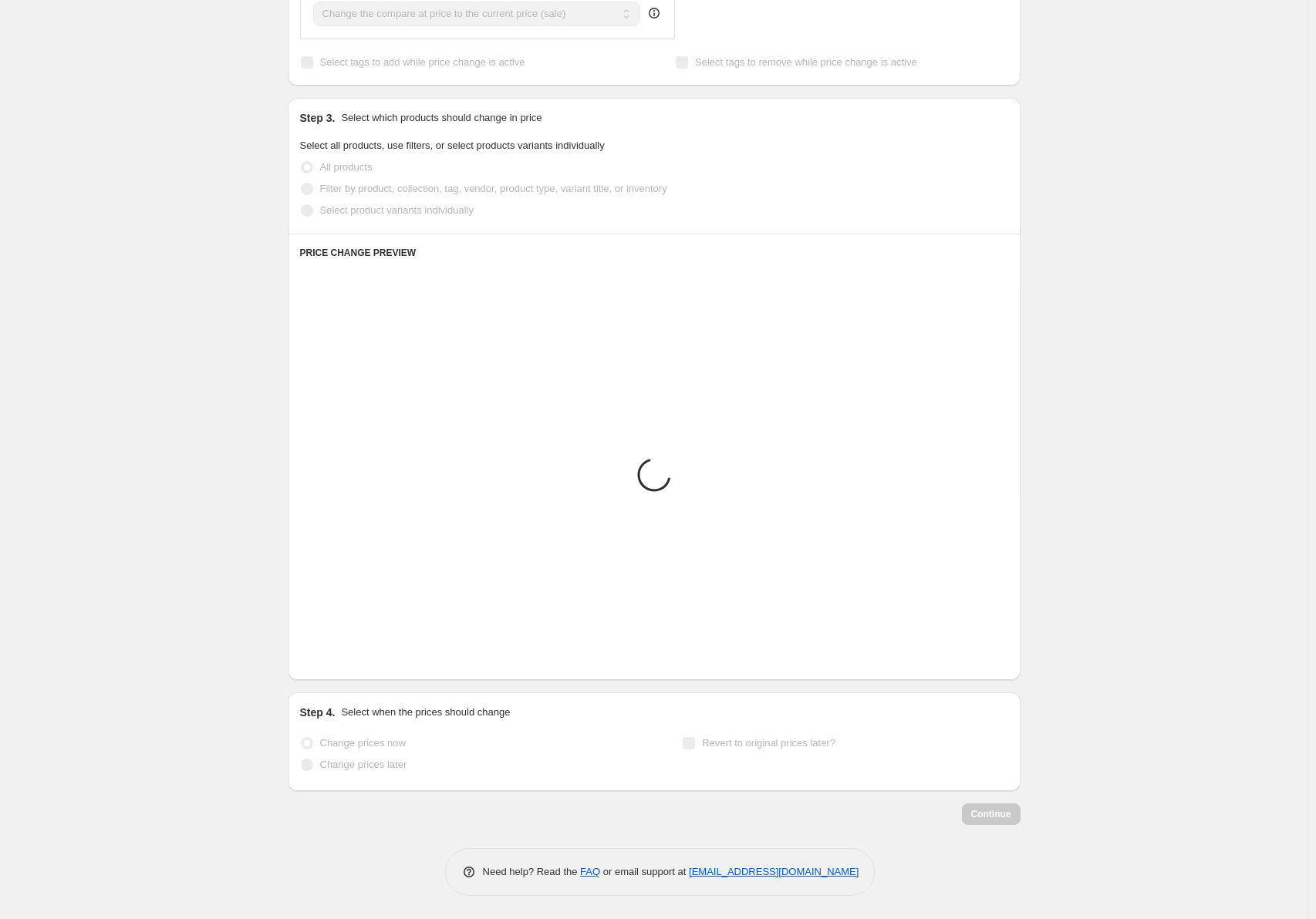
click at [337, 658] on icon "Next" at bounding box center [332, 657] width 16 height 16
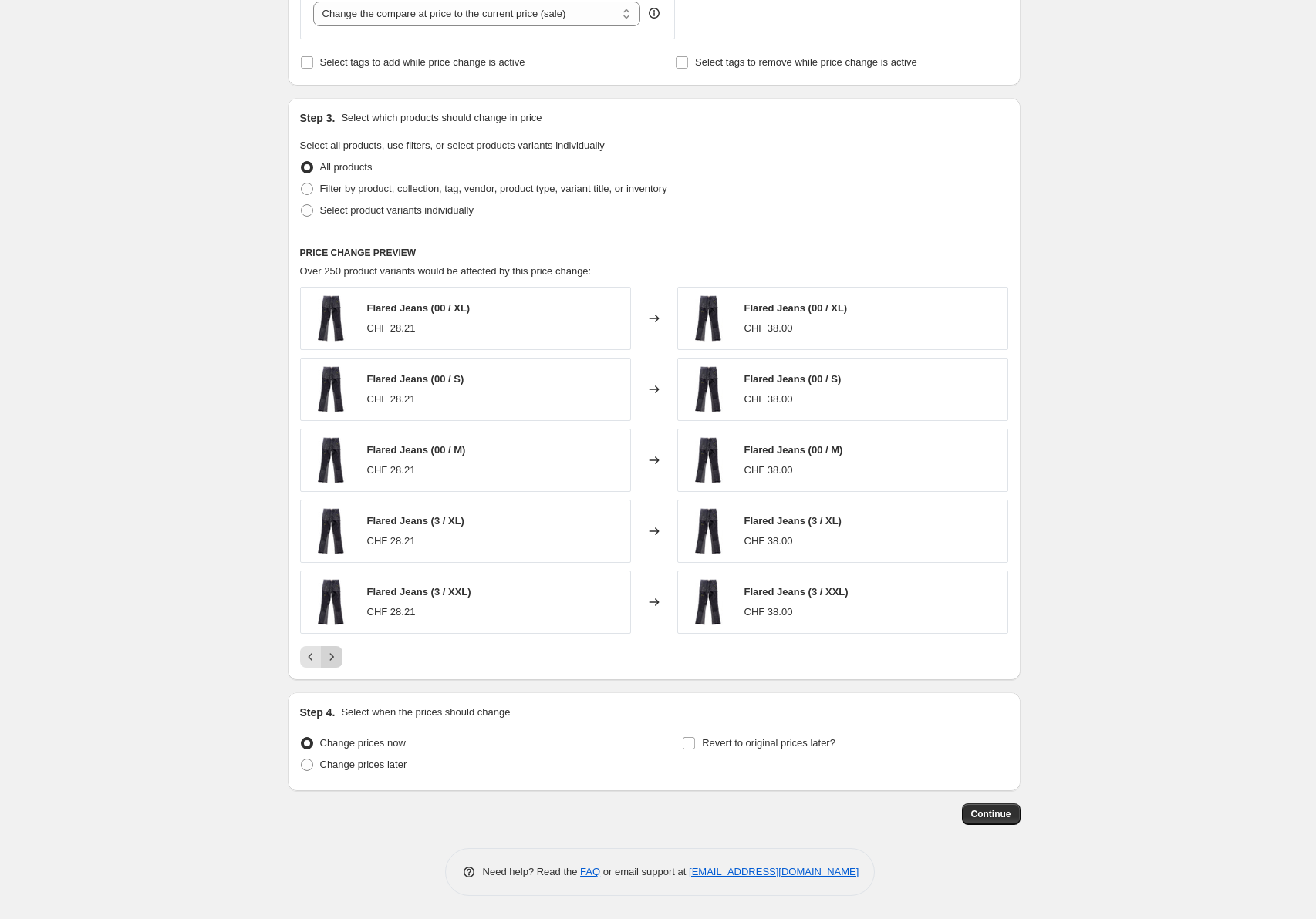
click at [337, 658] on icon "Next" at bounding box center [332, 657] width 16 height 16
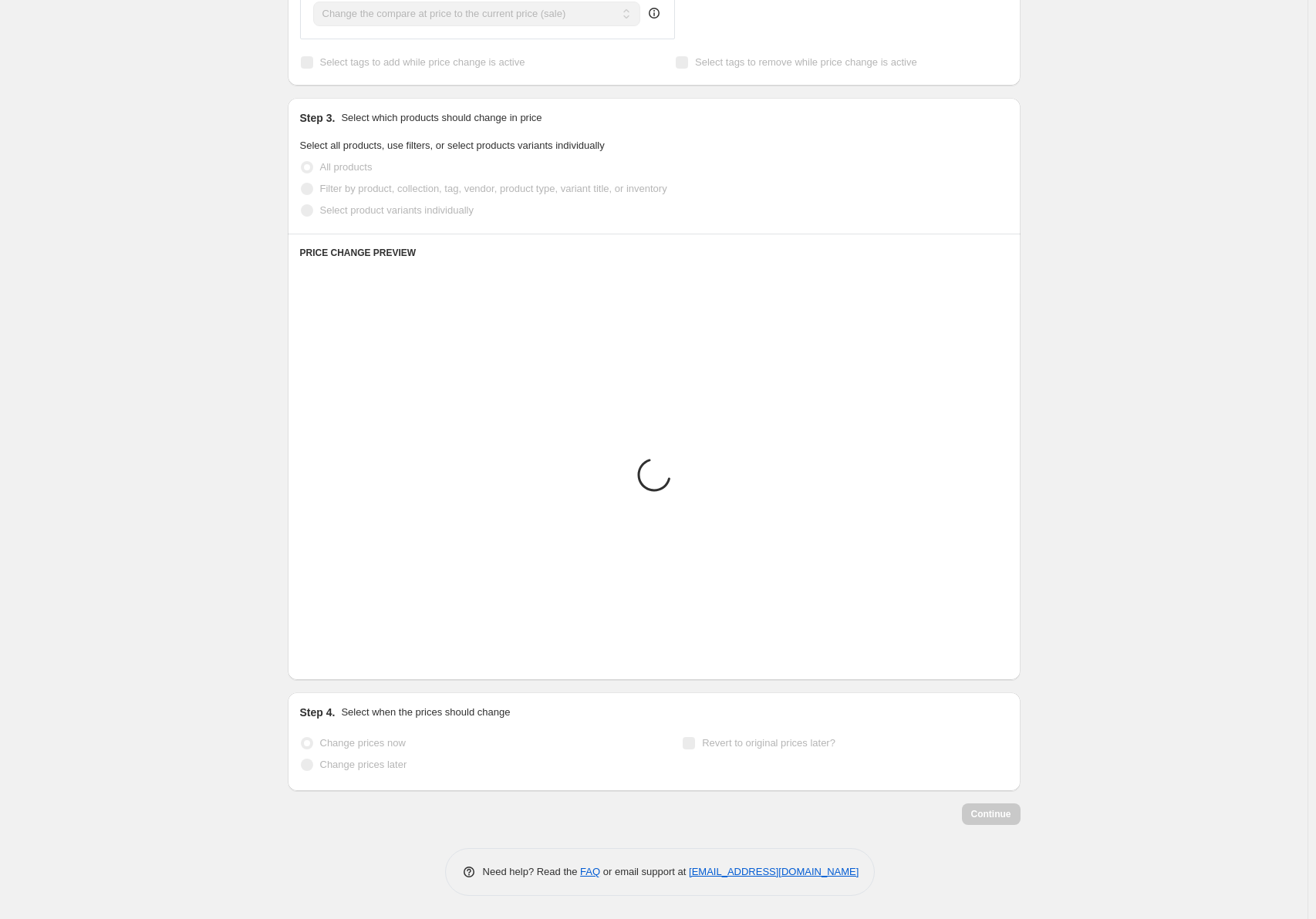
click at [337, 658] on icon "Next" at bounding box center [332, 657] width 16 height 16
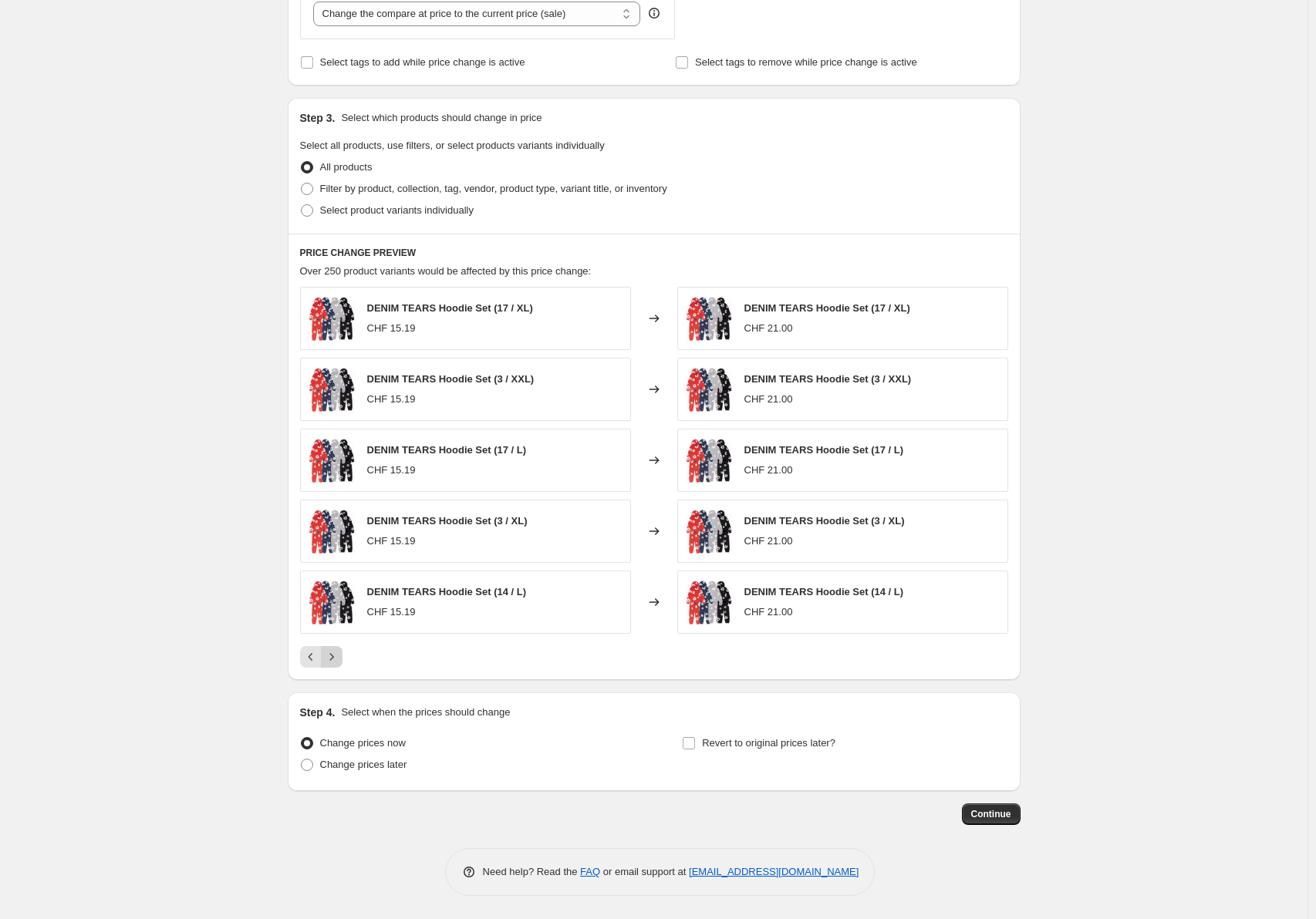
click at [337, 658] on icon "Next" at bounding box center [332, 657] width 16 height 16
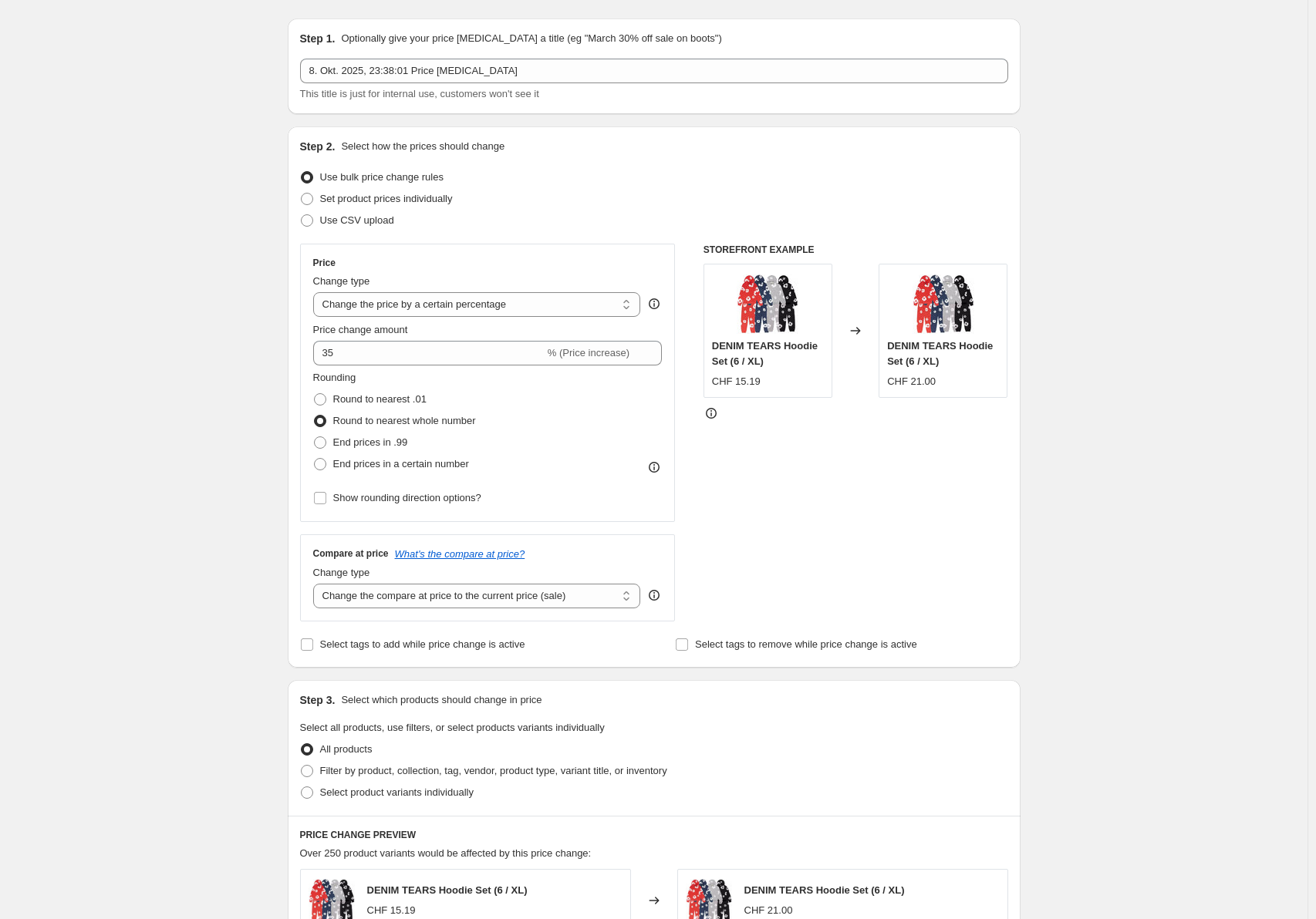
scroll to position [0, 0]
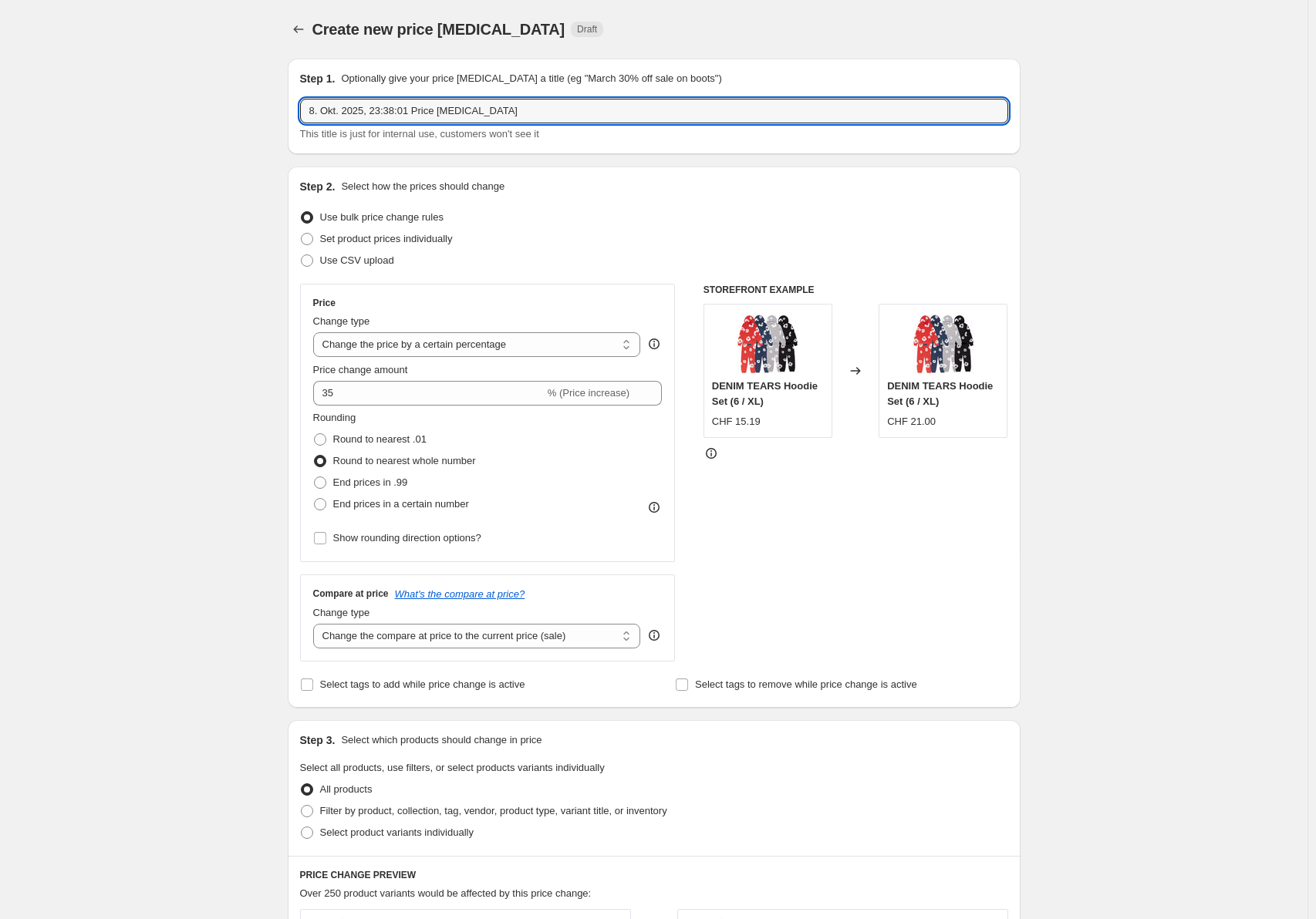
drag, startPoint x: 458, startPoint y: 112, endPoint x: 278, endPoint y: 114, distance: 180.0
click at [278, 114] on div "Step 1. Optionally give your price change job a title (eg "March 30% off sale o…" at bounding box center [648, 746] width 745 height 1401
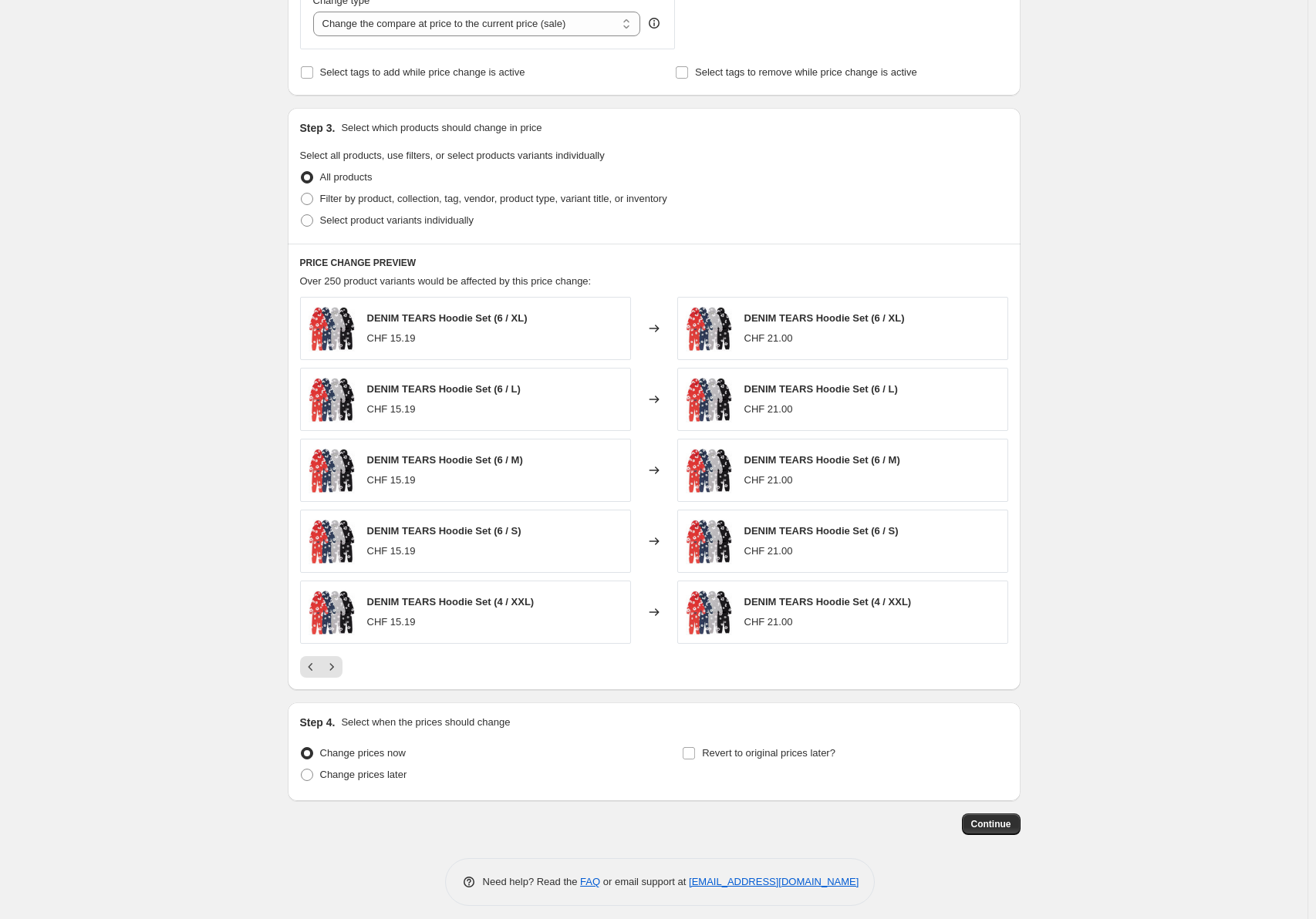
scroll to position [623, 0]
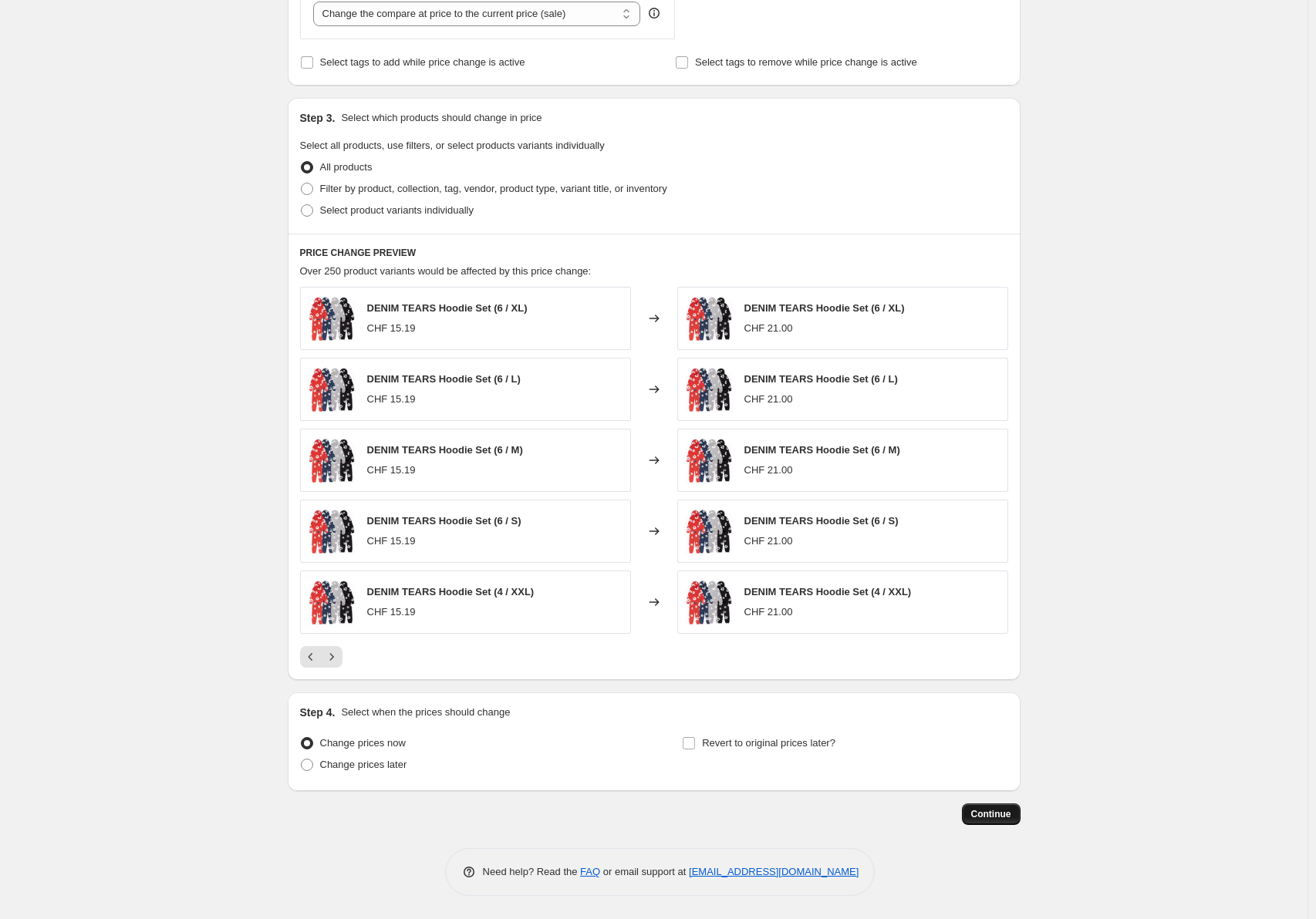
type input "Profit"
click at [1021, 813] on button "Continue" at bounding box center [992, 815] width 59 height 21
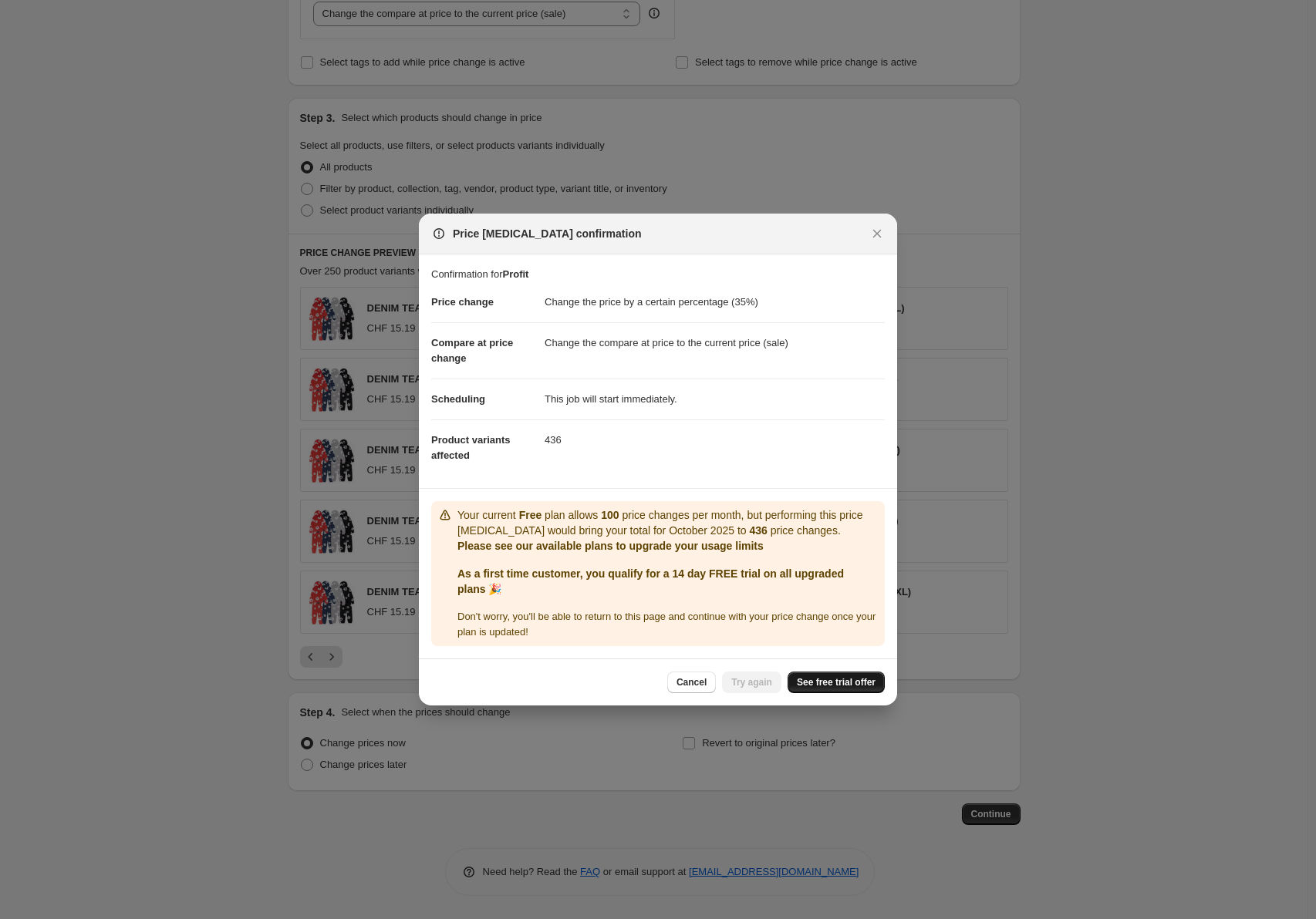
click at [844, 678] on span "See free trial offer" at bounding box center [836, 683] width 79 height 13
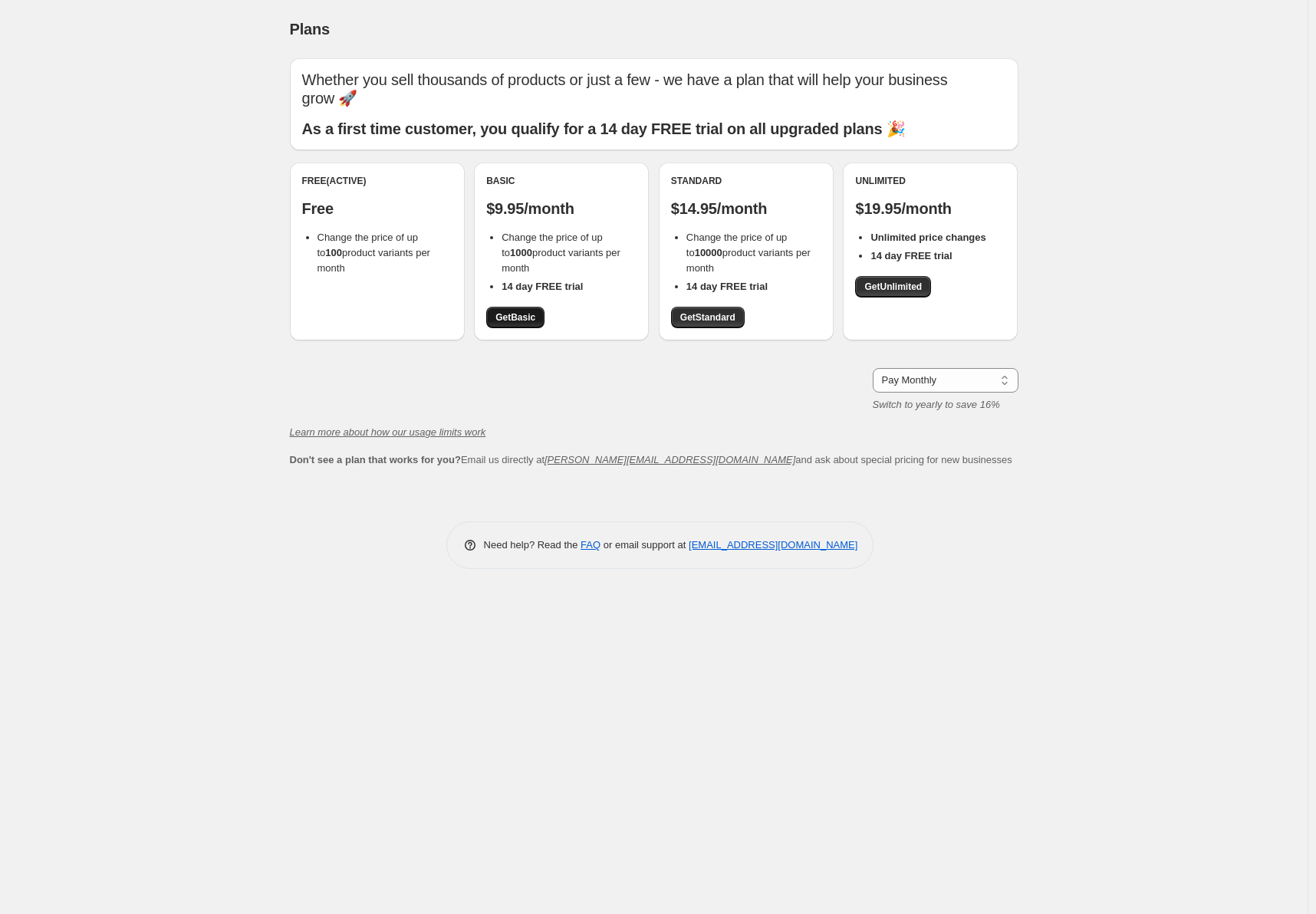
click at [534, 320] on link "Get Basic" at bounding box center [516, 318] width 58 height 21
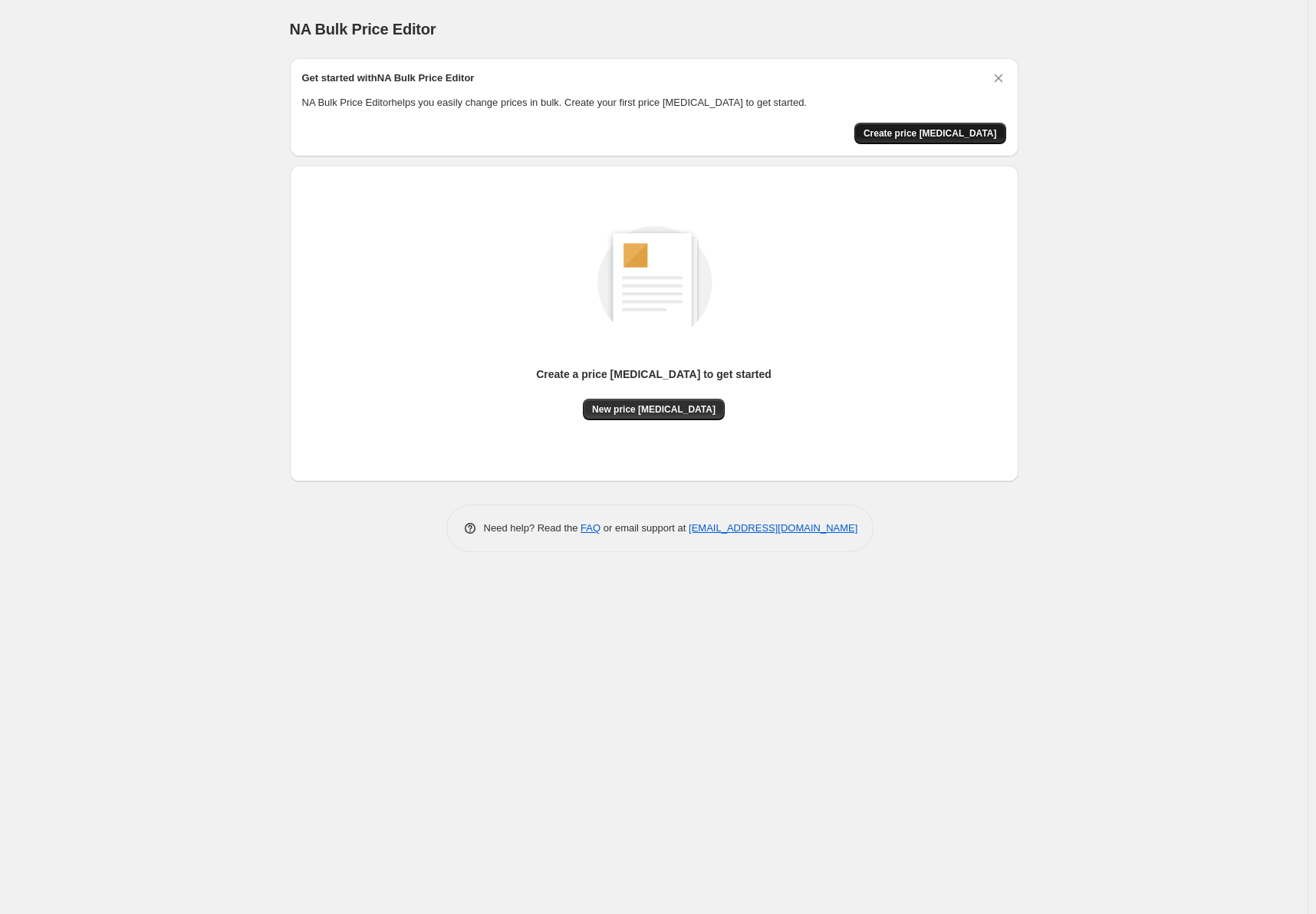
click at [936, 126] on button "Create price [MEDICAL_DATA]" at bounding box center [930, 133] width 152 height 21
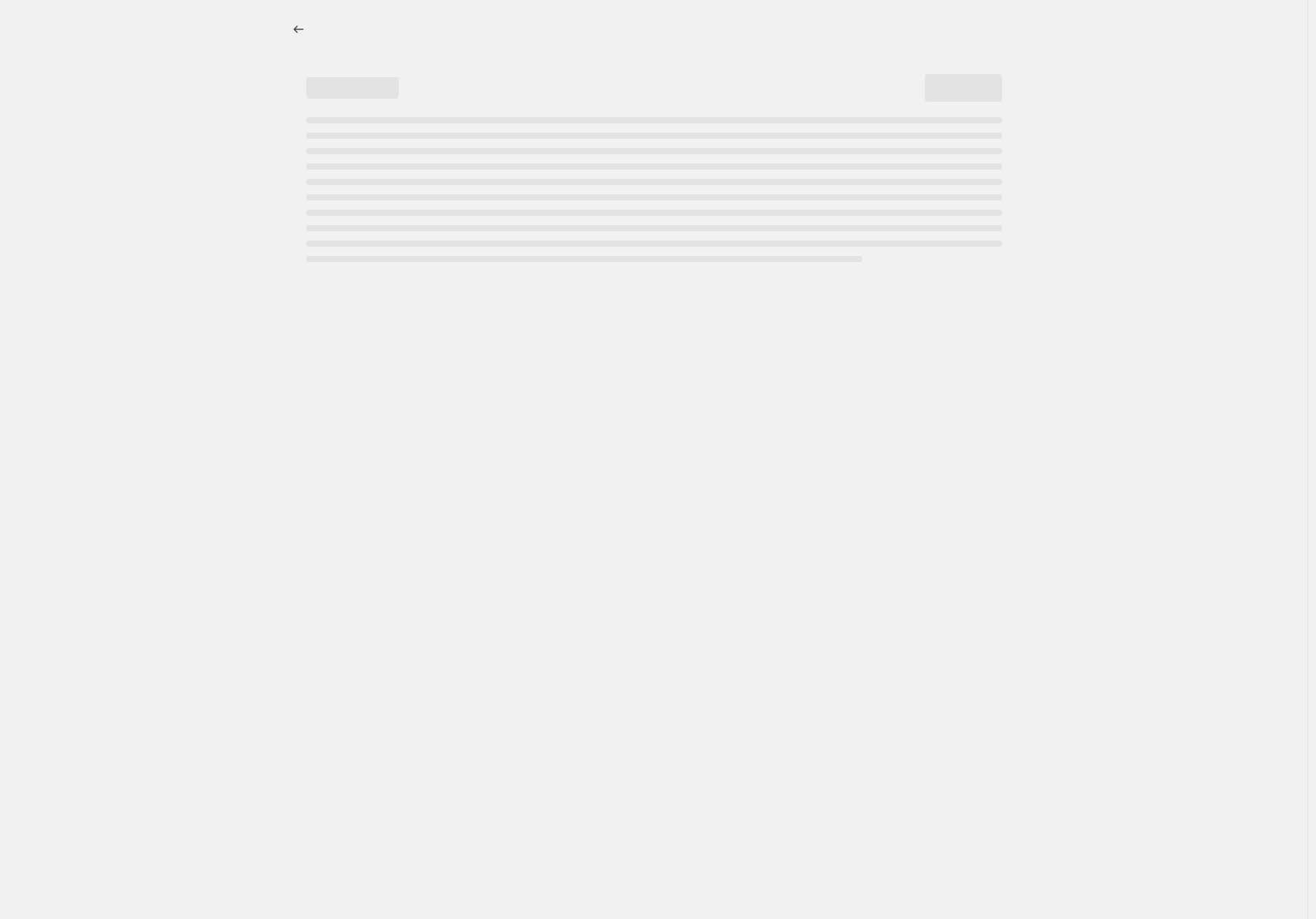
select select "percentage"
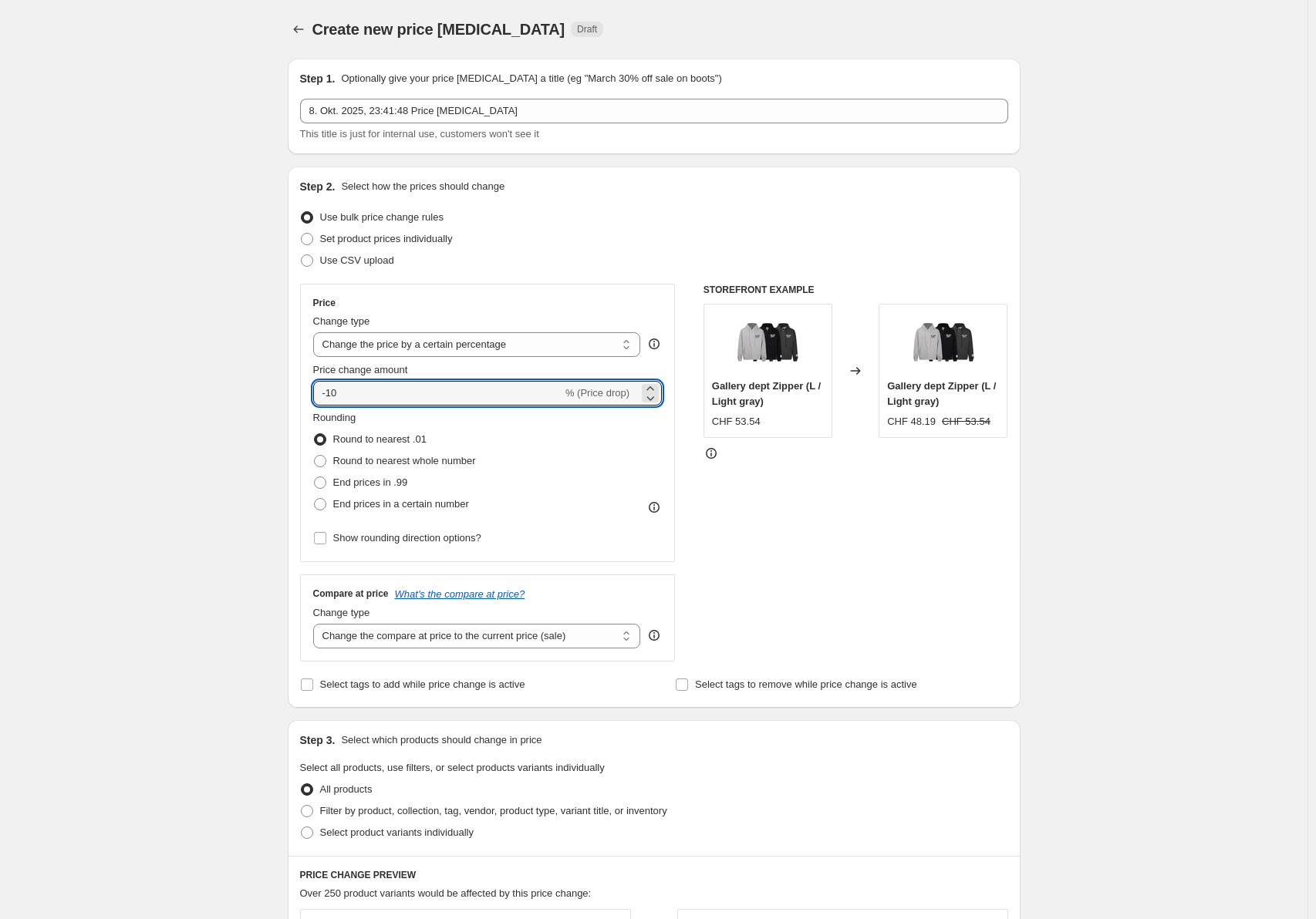
drag, startPoint x: 365, startPoint y: 397, endPoint x: 175, endPoint y: 397, distance: 190.0
click at [175, 397] on div "Create new price [MEDICAL_DATA]. This page is ready Create new price [MEDICAL_D…" at bounding box center [654, 771] width 1308 height 1542
type input "35"
click at [575, 342] on select "Change the price to a certain amount Change the price by a certain amount Chang…" at bounding box center [478, 344] width 328 height 24
click at [652, 263] on div "Use CSV upload" at bounding box center [654, 261] width 708 height 21
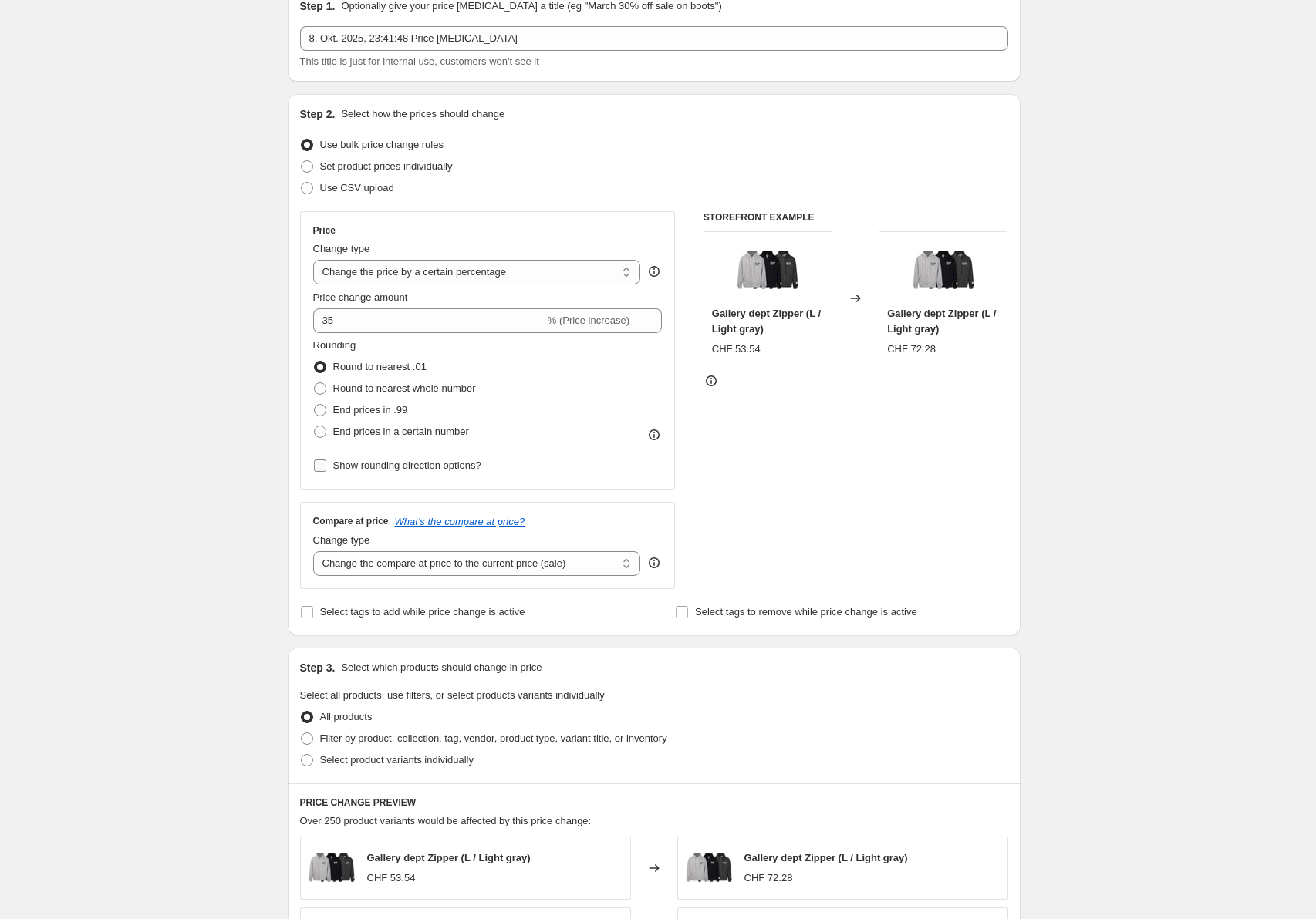
scroll to position [77, 0]
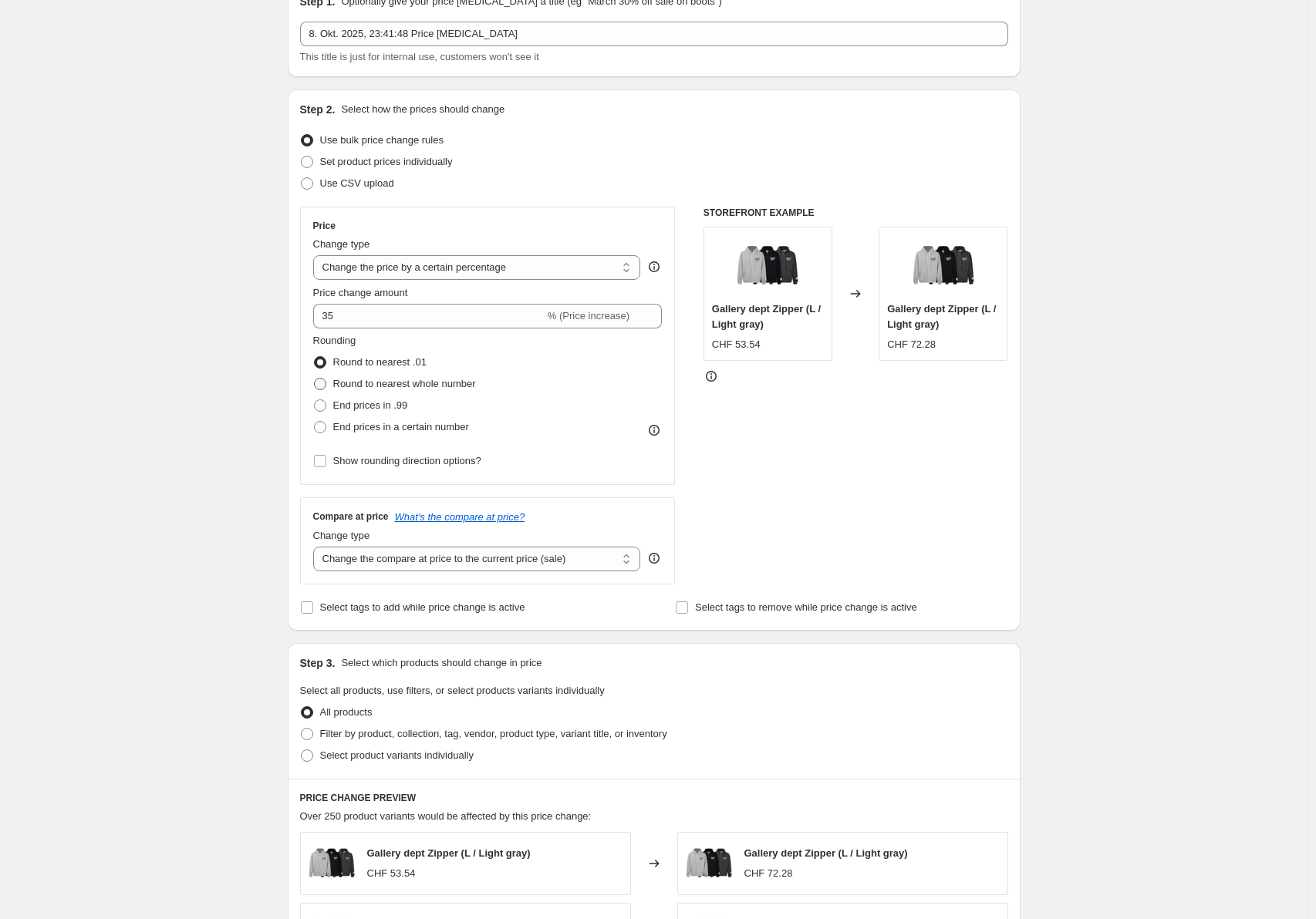
click at [321, 381] on span at bounding box center [319, 384] width 13 height 13
click at [315, 379] on input "Round to nearest whole number" at bounding box center [314, 378] width 1 height 1
radio input "true"
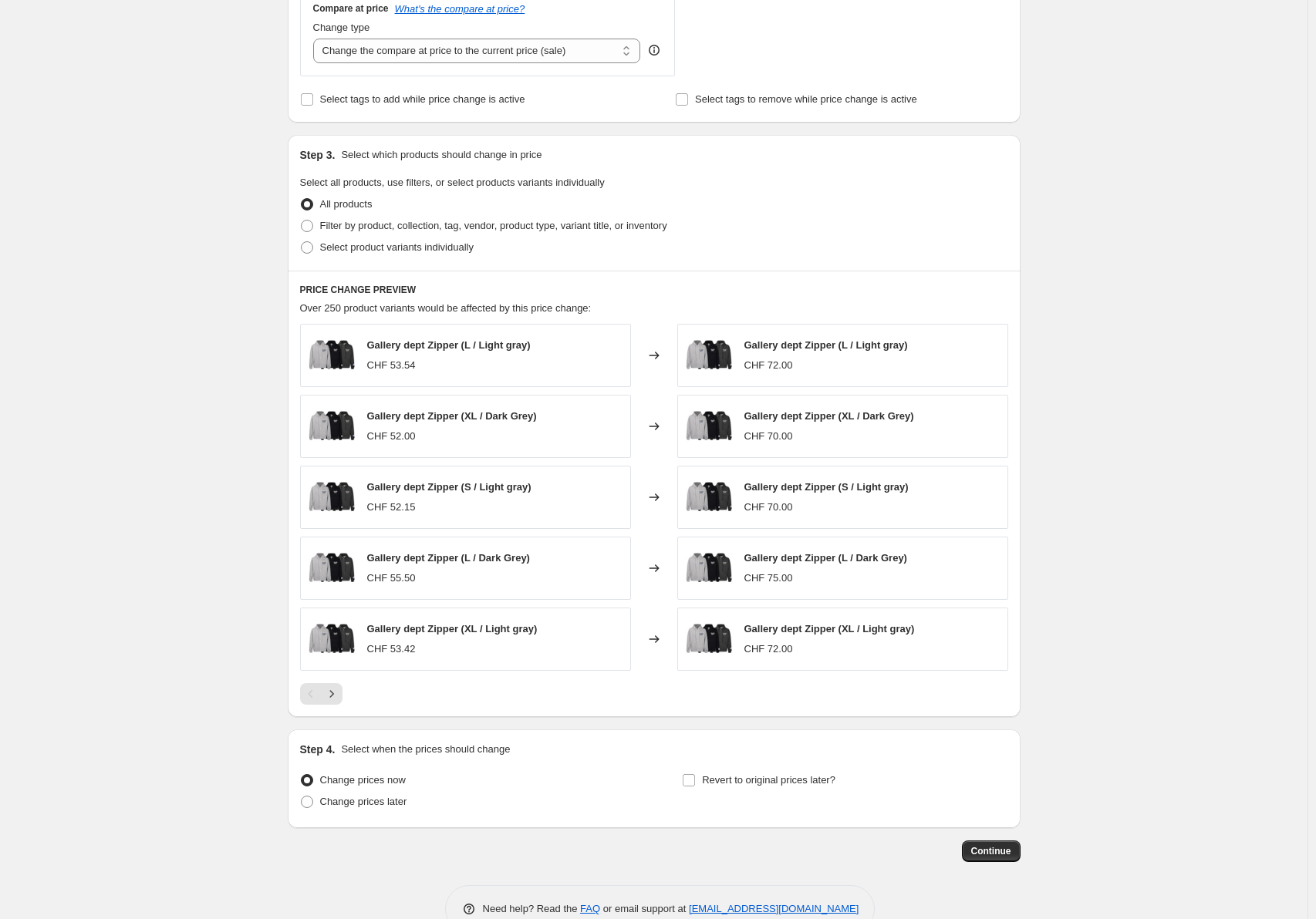
scroll to position [623, 0]
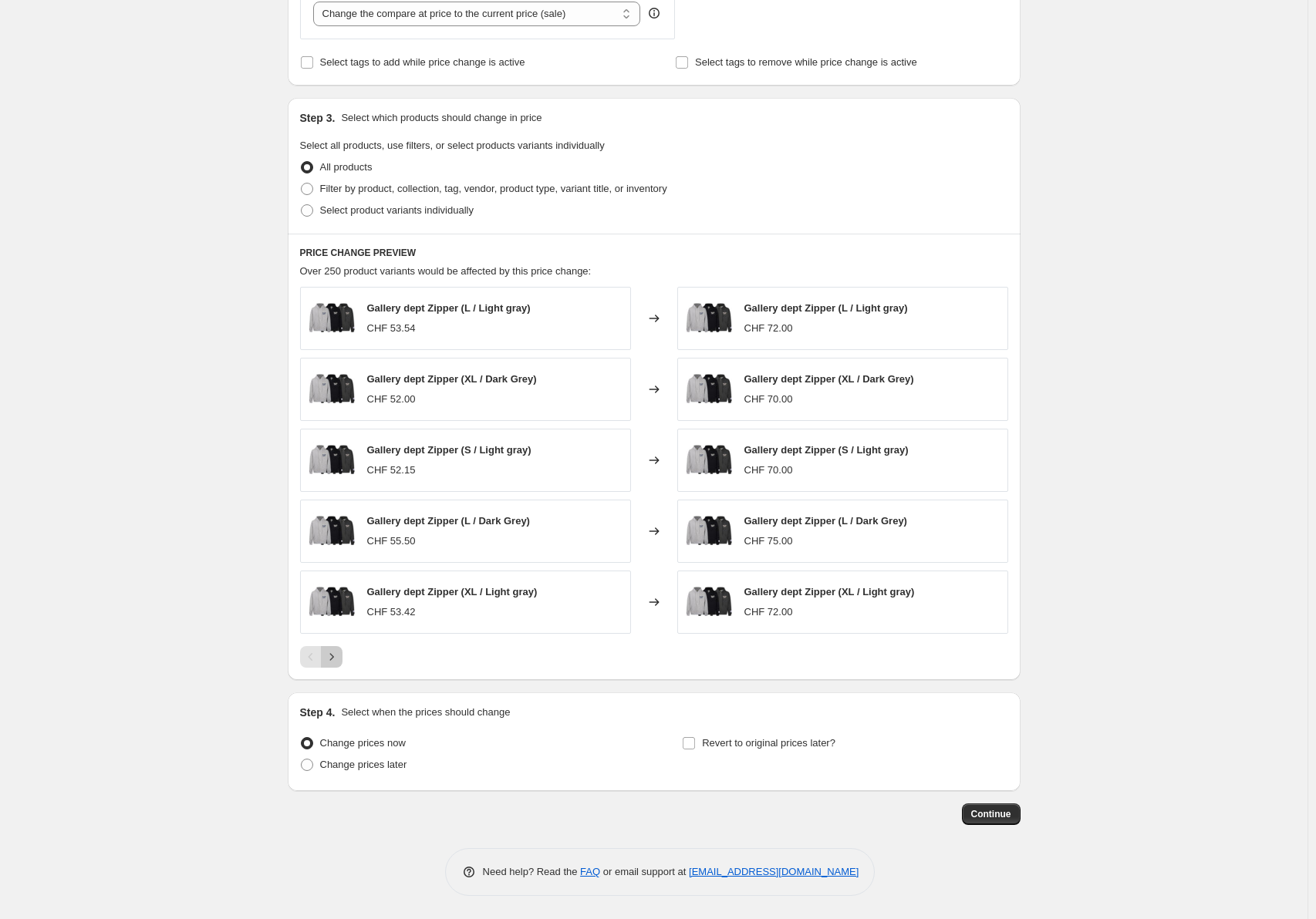
click at [339, 651] on icon "Next" at bounding box center [332, 657] width 16 height 16
click at [343, 651] on button "Next" at bounding box center [332, 657] width 21 height 21
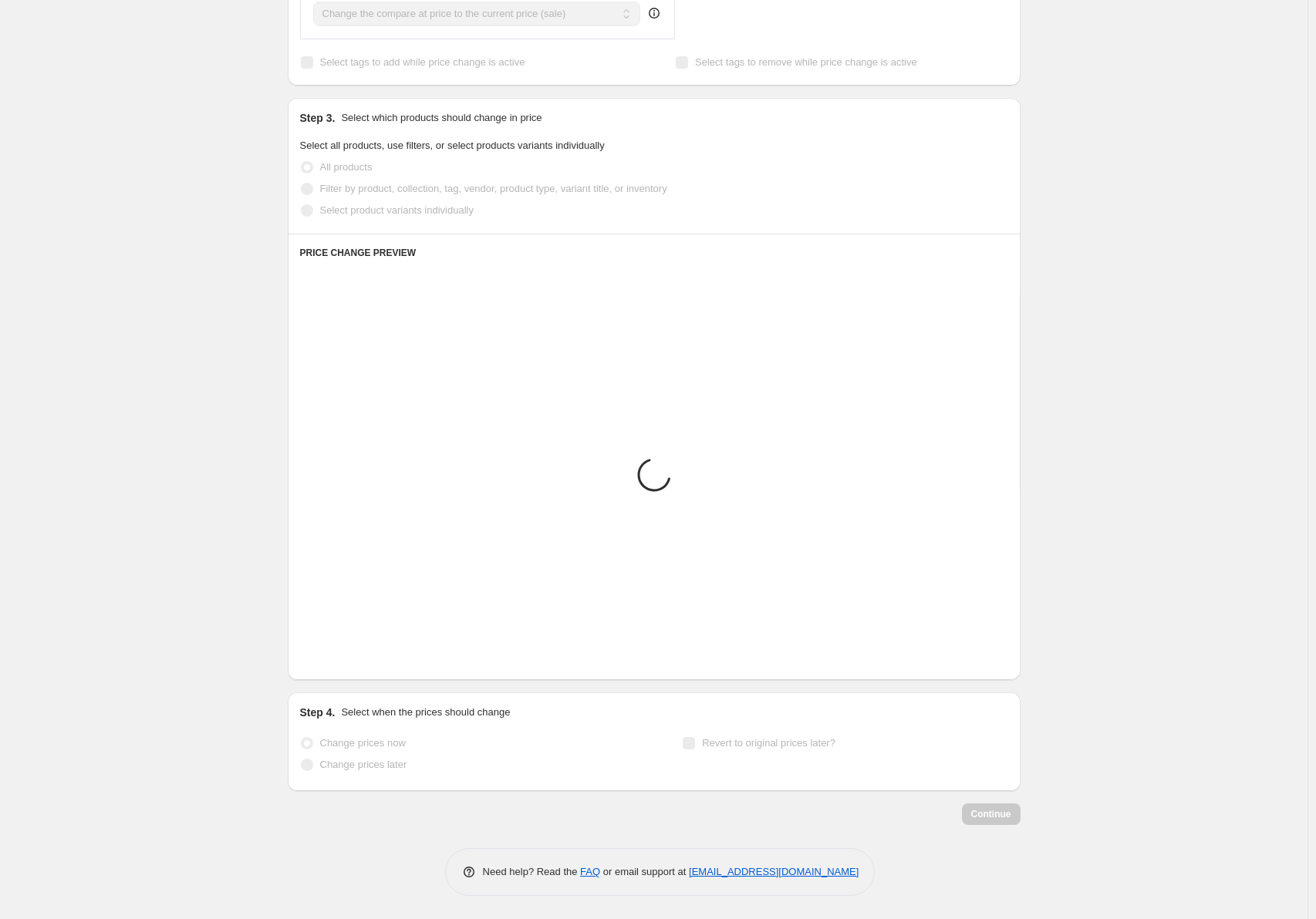
click at [343, 651] on button "Next" at bounding box center [332, 657] width 21 height 21
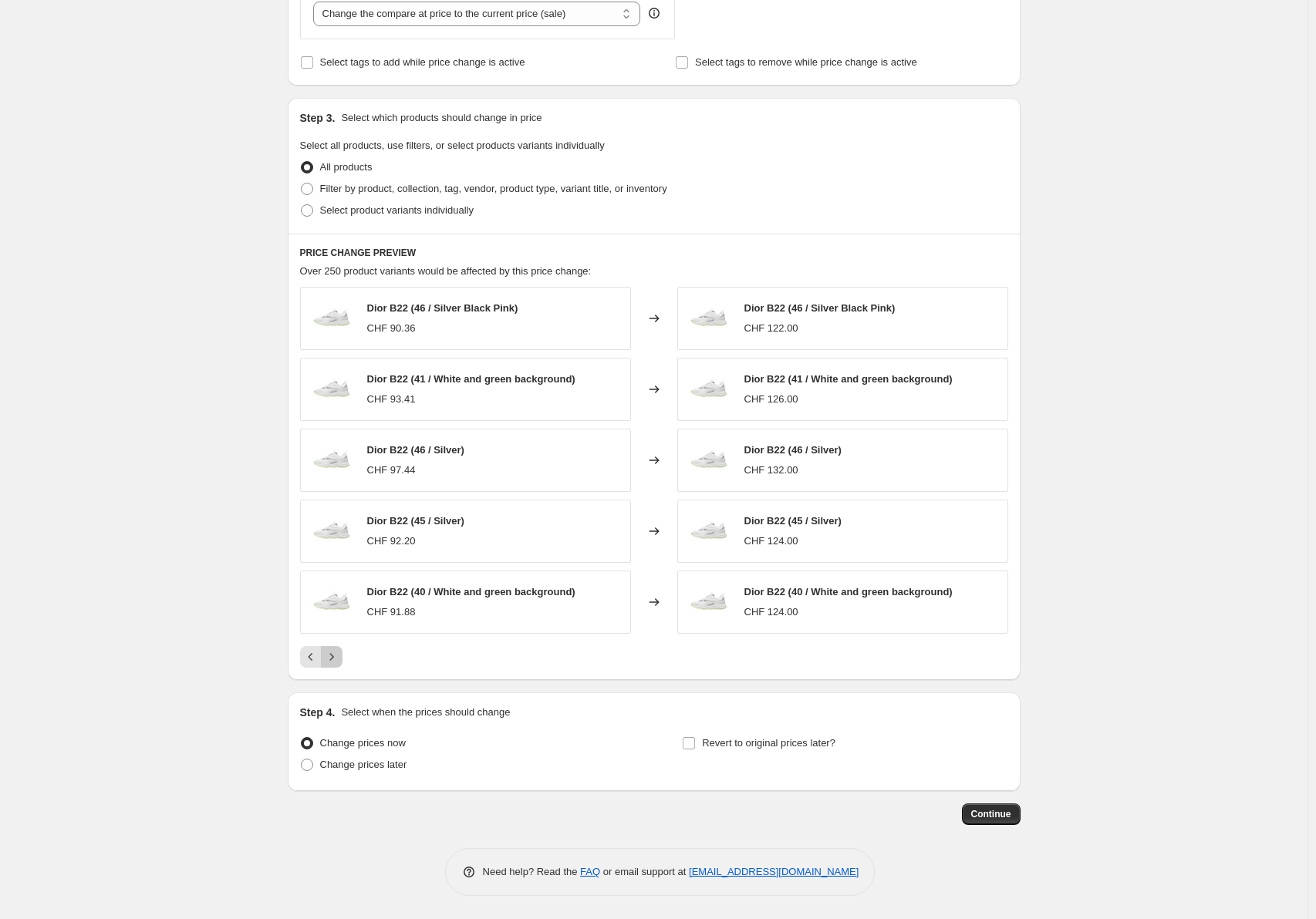
click at [343, 651] on button "Next" at bounding box center [332, 657] width 21 height 21
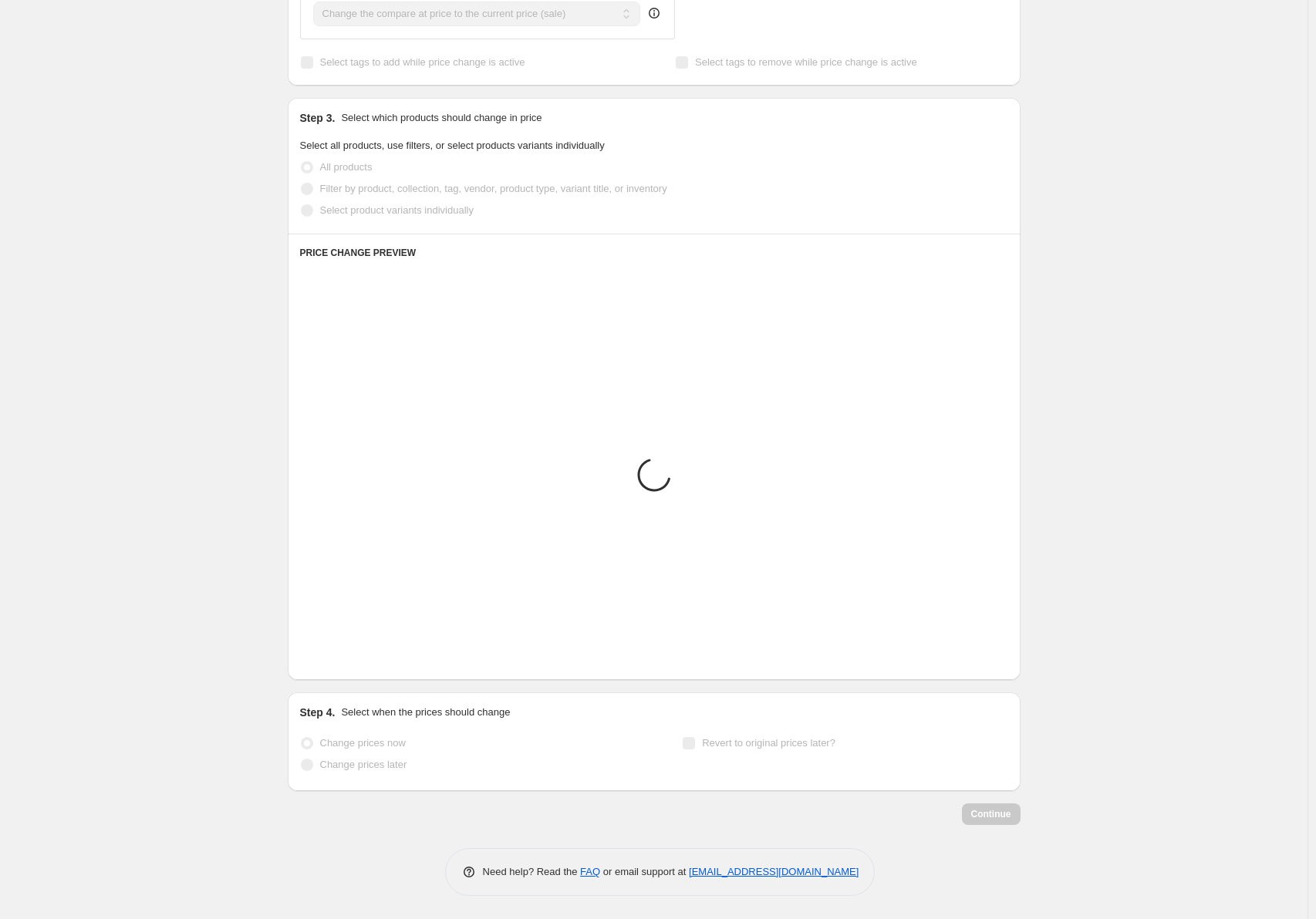
click at [343, 651] on button "Next" at bounding box center [332, 657] width 21 height 21
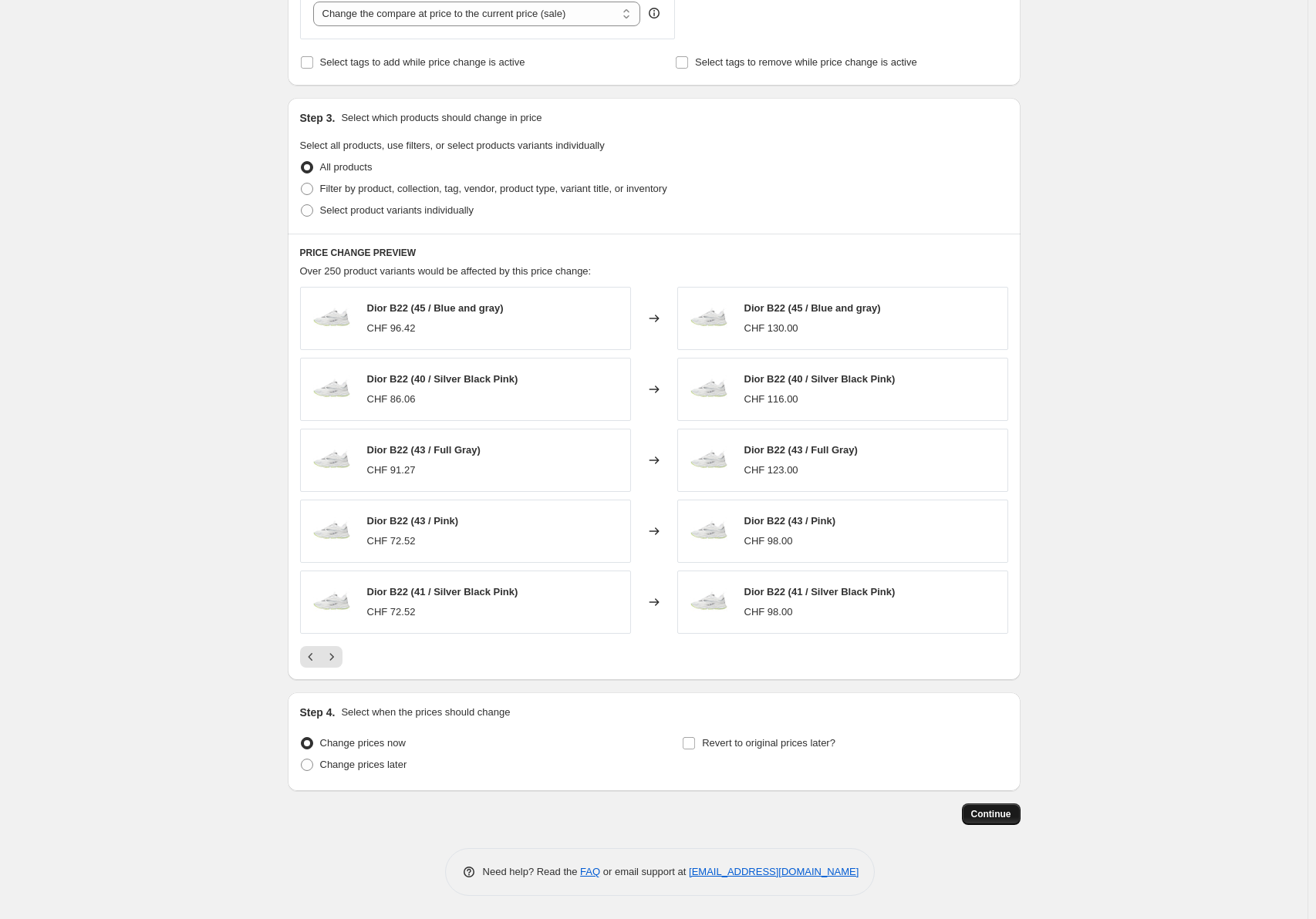
click at [985, 809] on span "Continue" at bounding box center [991, 815] width 40 height 13
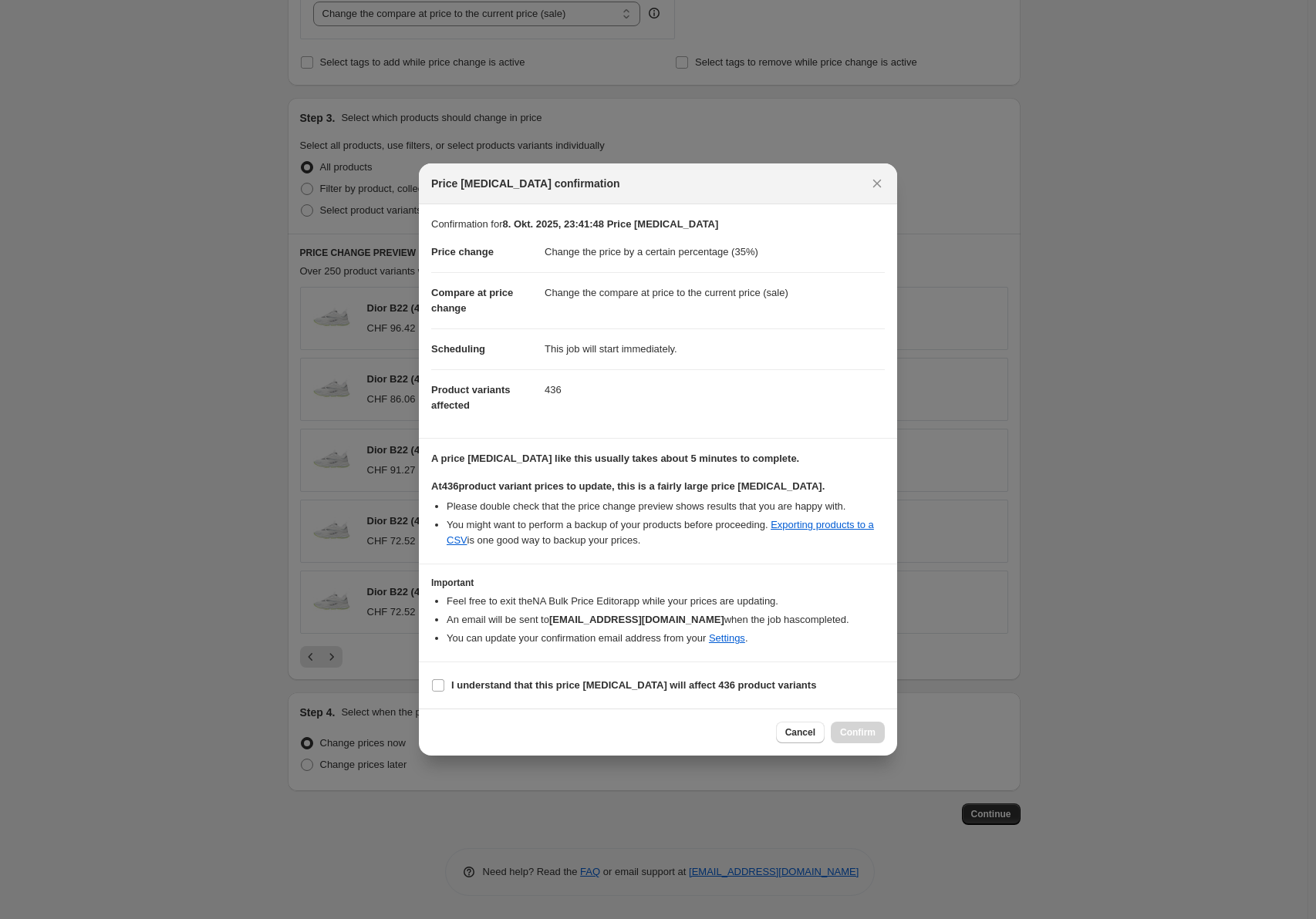
click at [439, 675] on section "I understand that this price change job will affect 436 product variants" at bounding box center [658, 685] width 479 height 46
click at [442, 680] on label "I understand that this price change job will affect 436 product variants" at bounding box center [623, 686] width 385 height 21
click at [441, 693] on label "I understand that this price change job will affect 436 product variants" at bounding box center [623, 686] width 385 height 21
click at [441, 691] on input "I understand that this price change job will affect 436 product variants" at bounding box center [438, 686] width 13 height 13
checkbox input "true"
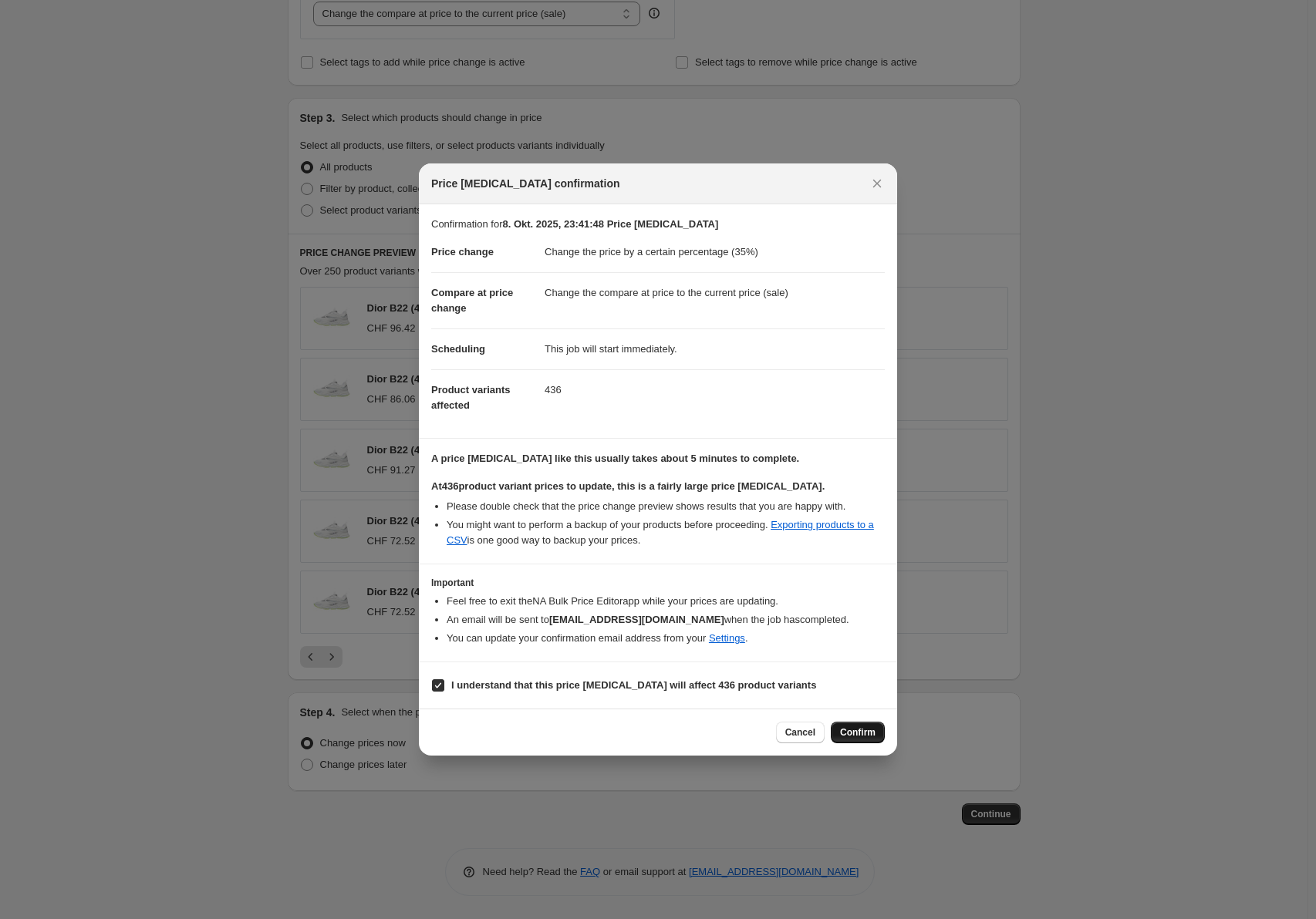
click at [851, 729] on span "Confirm" at bounding box center [858, 732] width 35 height 13
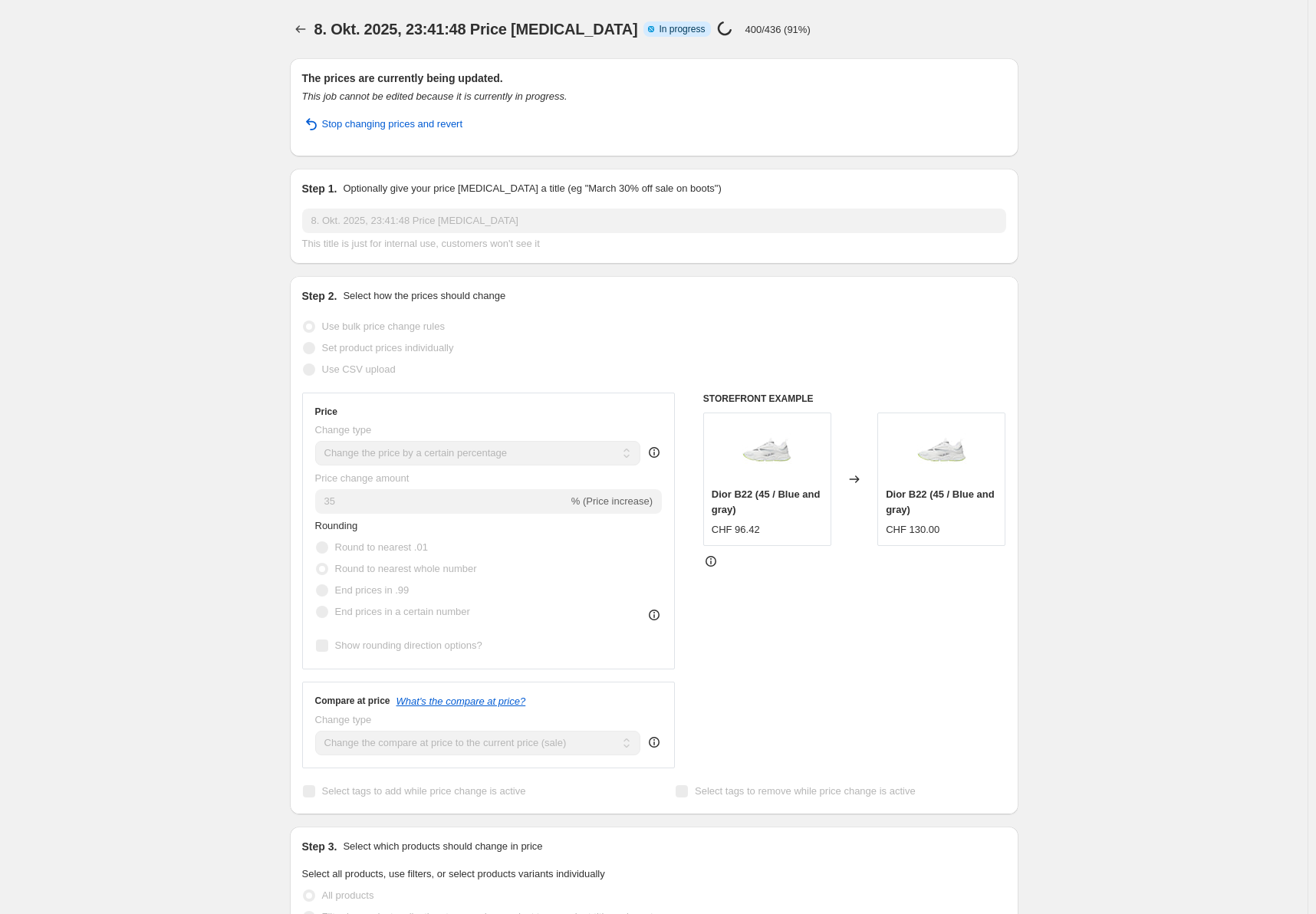
select select "percentage"
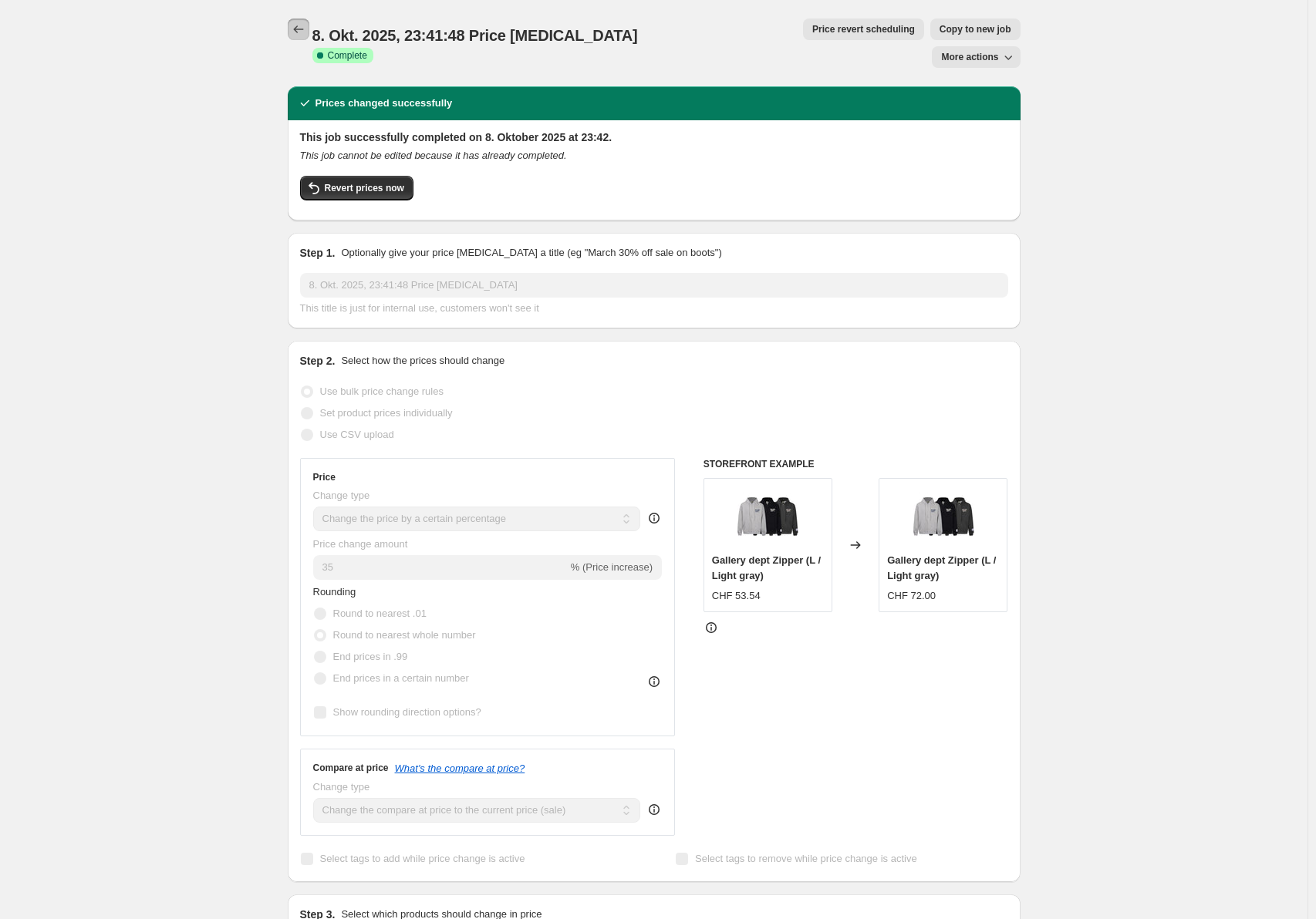
click at [304, 23] on icon "Price change jobs" at bounding box center [299, 29] width 16 height 16
